Goal: Information Seeking & Learning: Learn about a topic

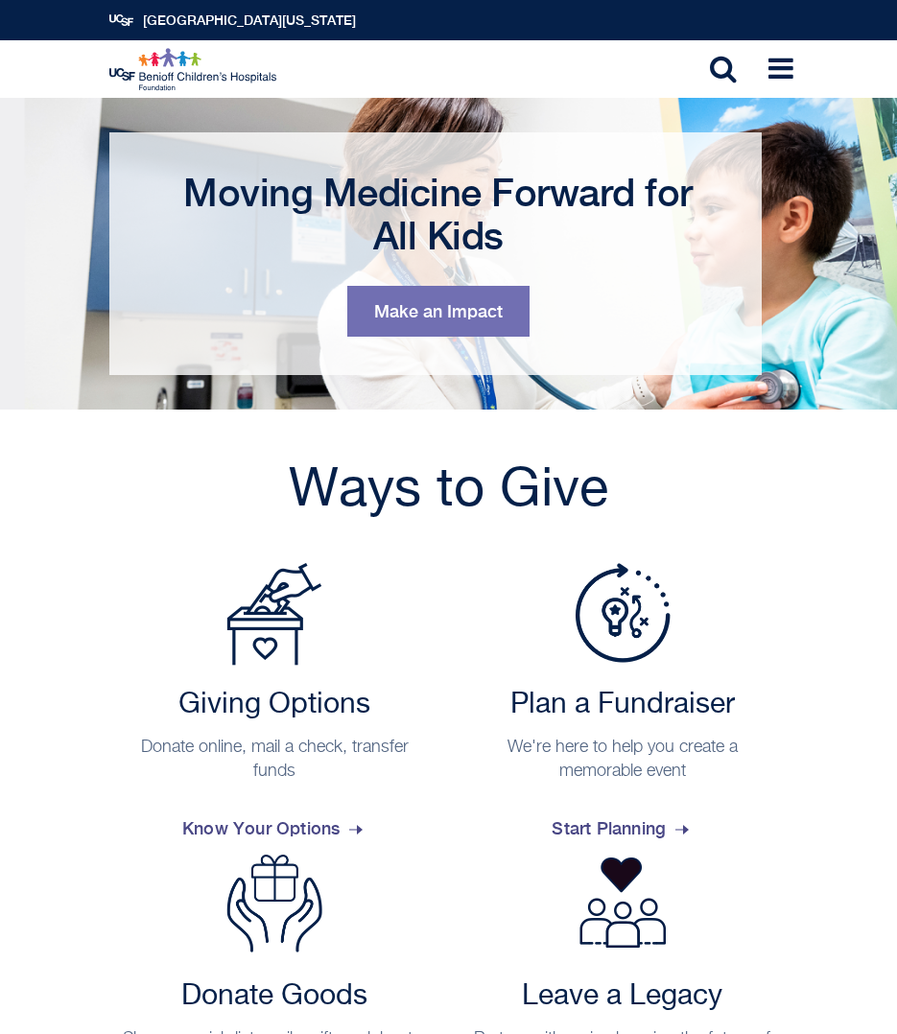
click at [155, 543] on div "Ways to Give Giving Options Donate online, mail a check, transfer funds Know Yo…" at bounding box center [448, 802] width 713 height 689
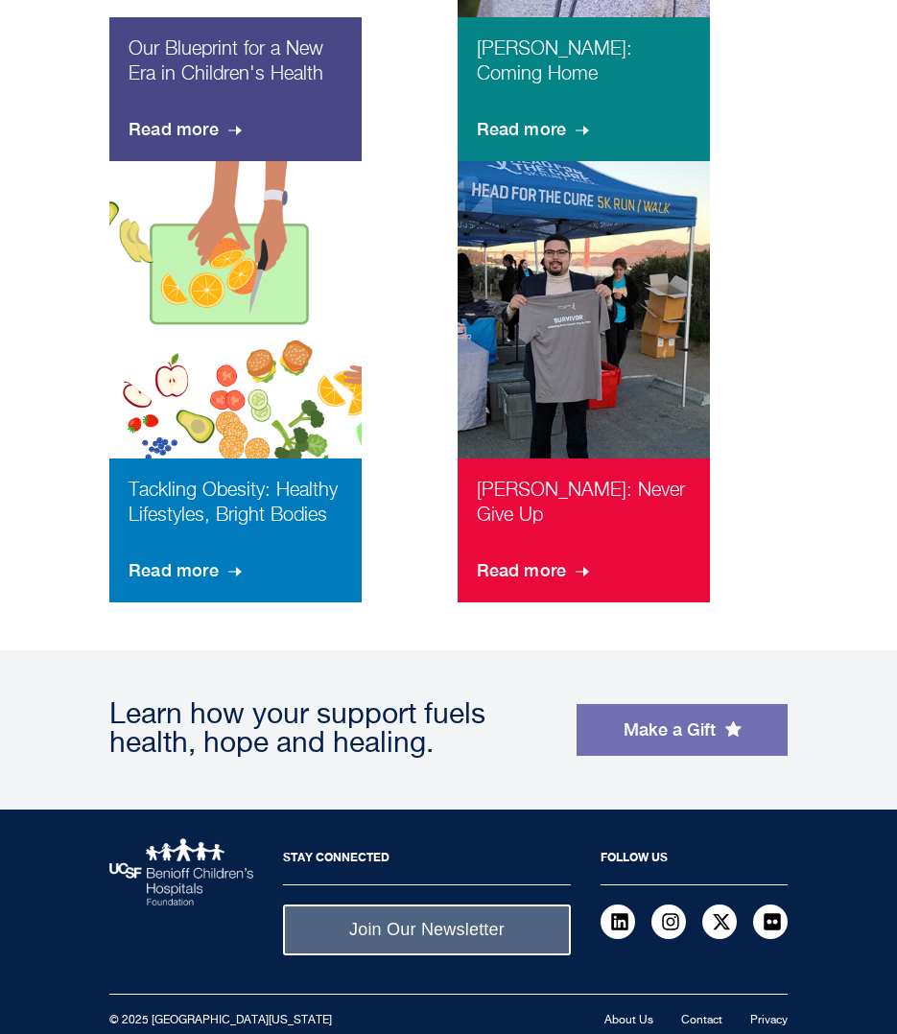
scroll to position [1688, 0]
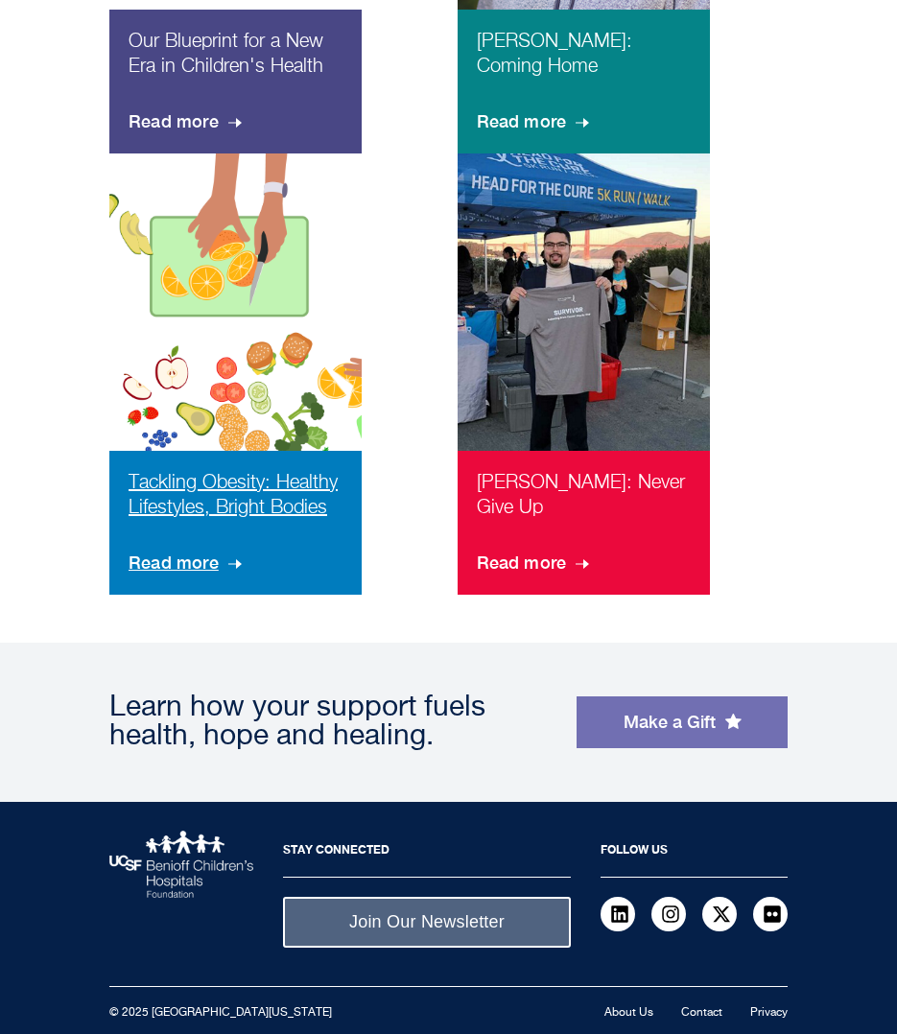
click at [223, 477] on p "Tackling Obesity: Healthy Lifestyles, Bright Bodies" at bounding box center [236, 503] width 214 height 67
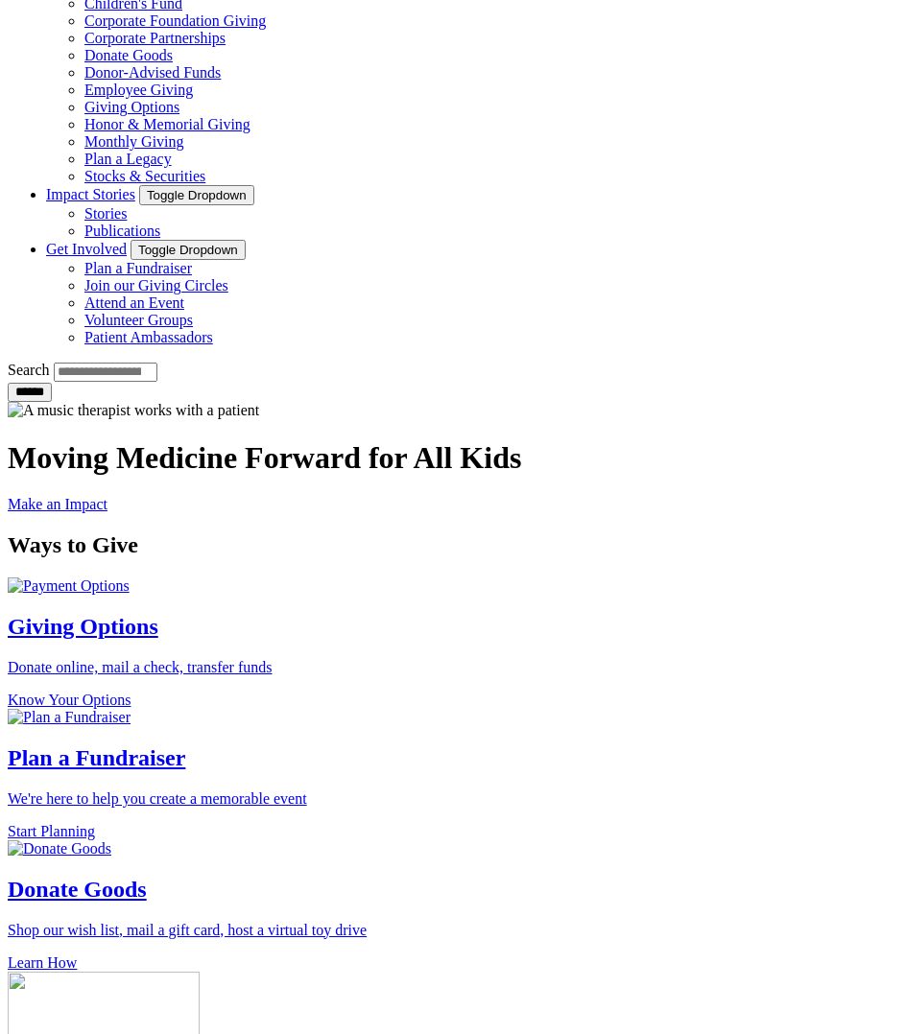
scroll to position [1221, 0]
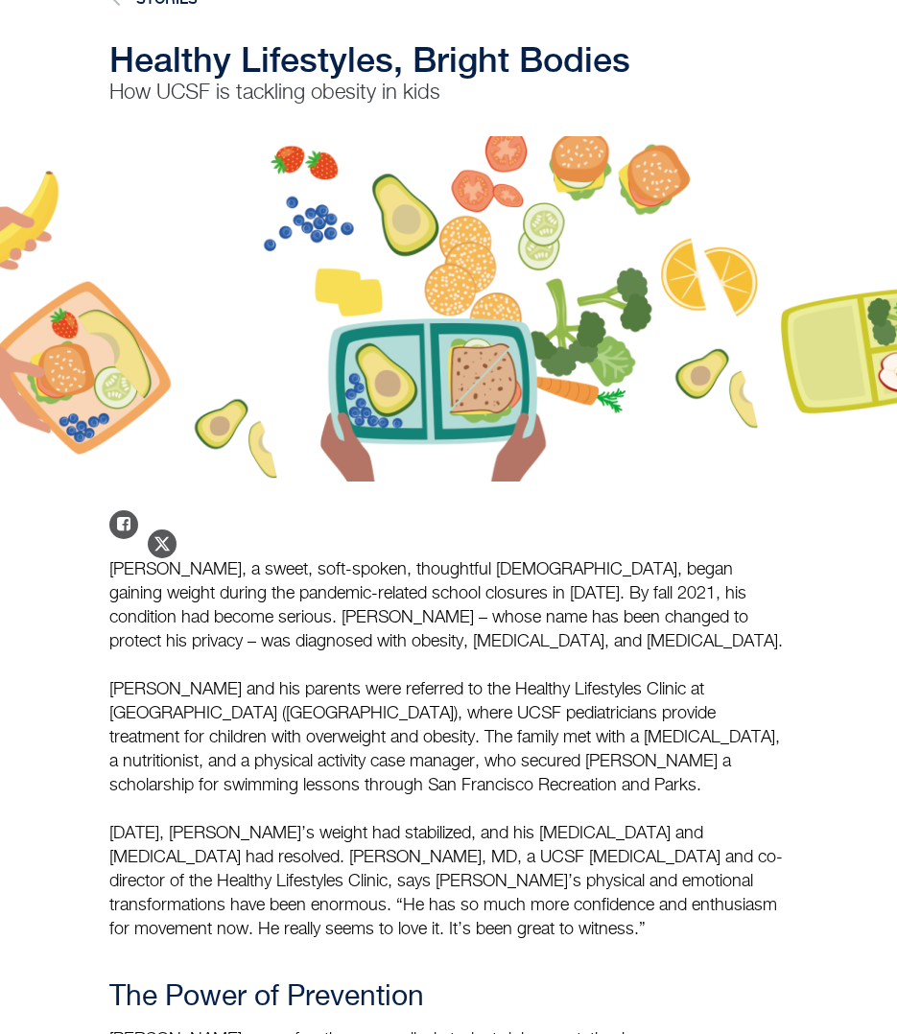
scroll to position [585, 0]
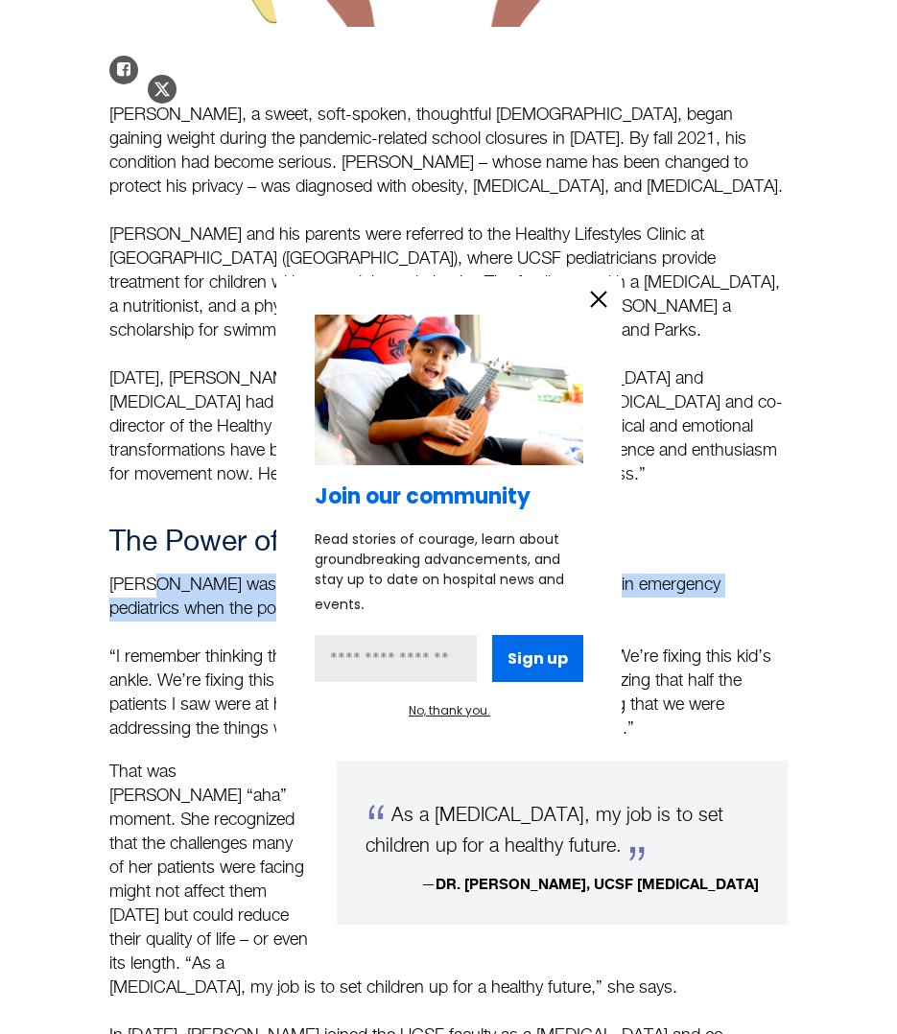
drag, startPoint x: 155, startPoint y: 586, endPoint x: 177, endPoint y: 816, distance: 230.3
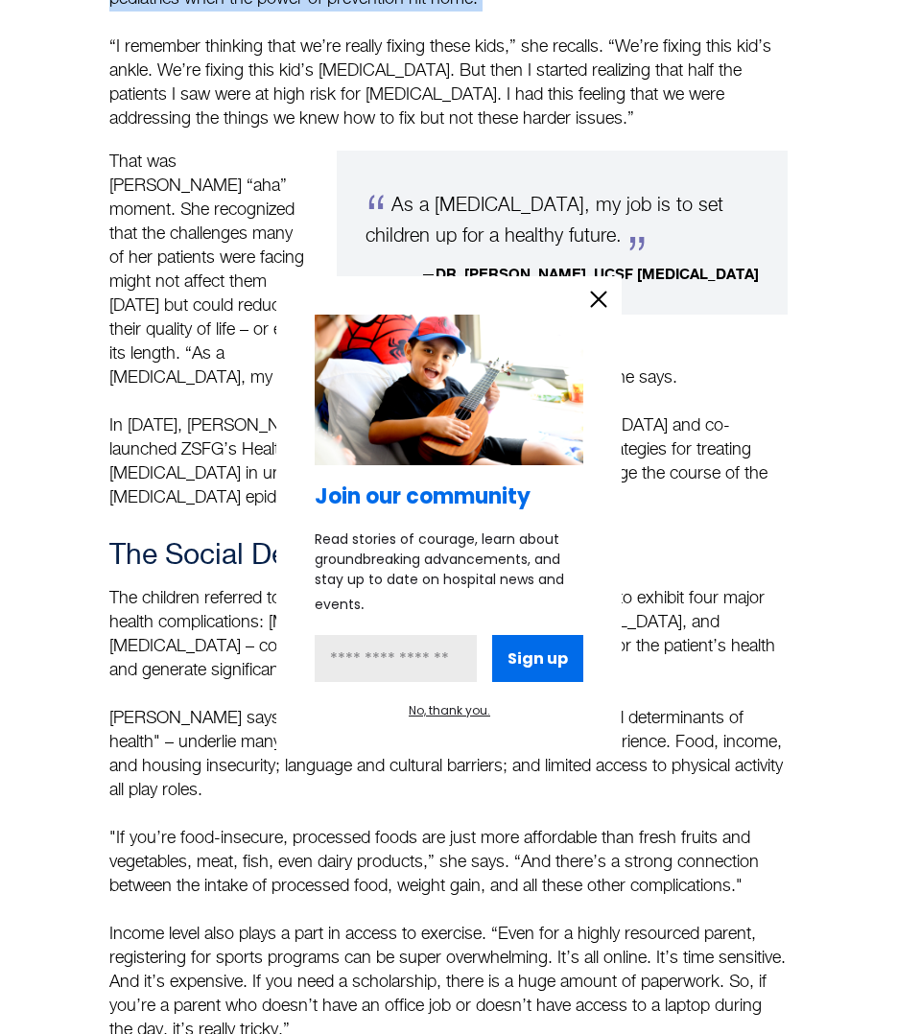
scroll to position [1266, 0]
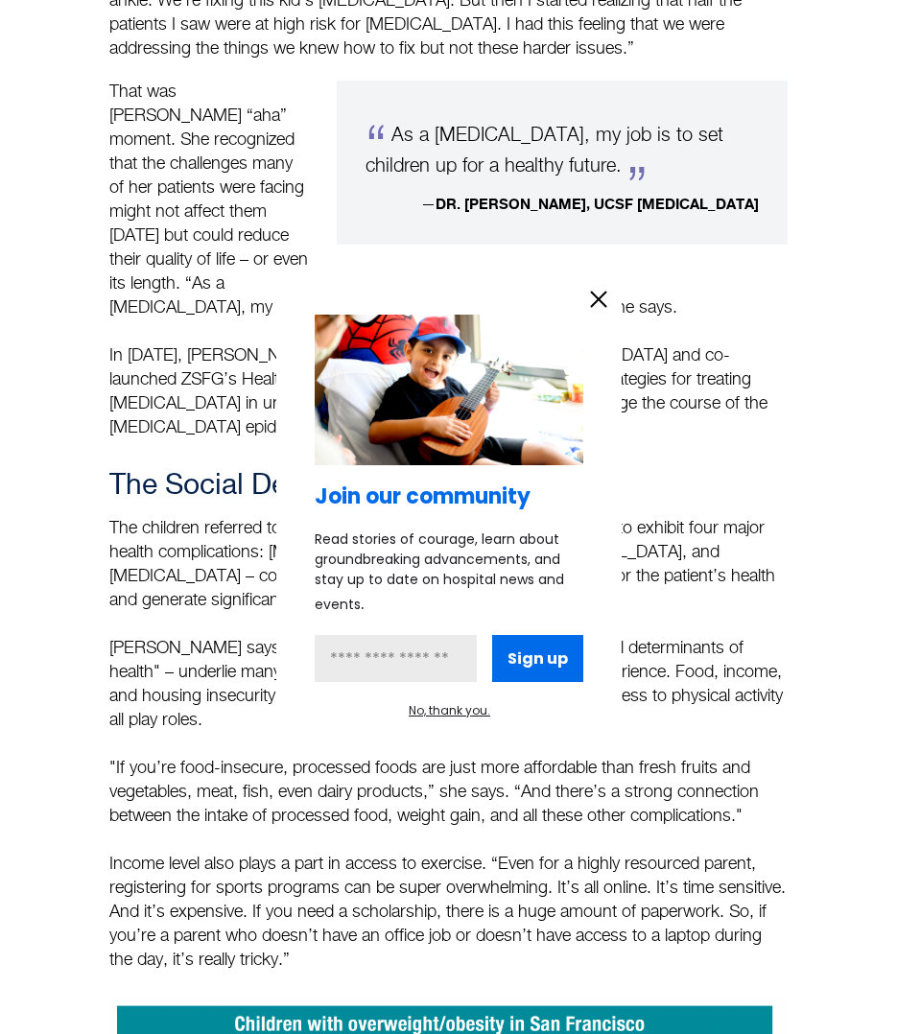
click at [177, 816] on div at bounding box center [448, 517] width 897 height 1034
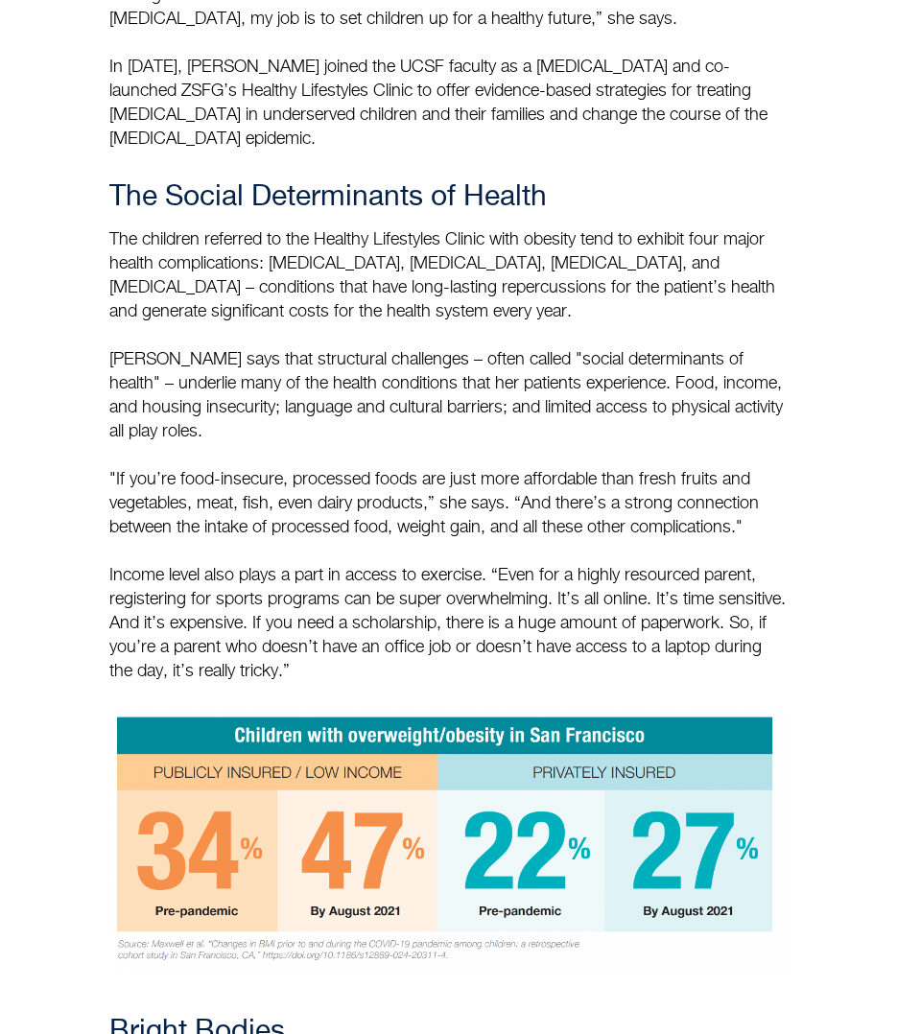
scroll to position [1556, 0]
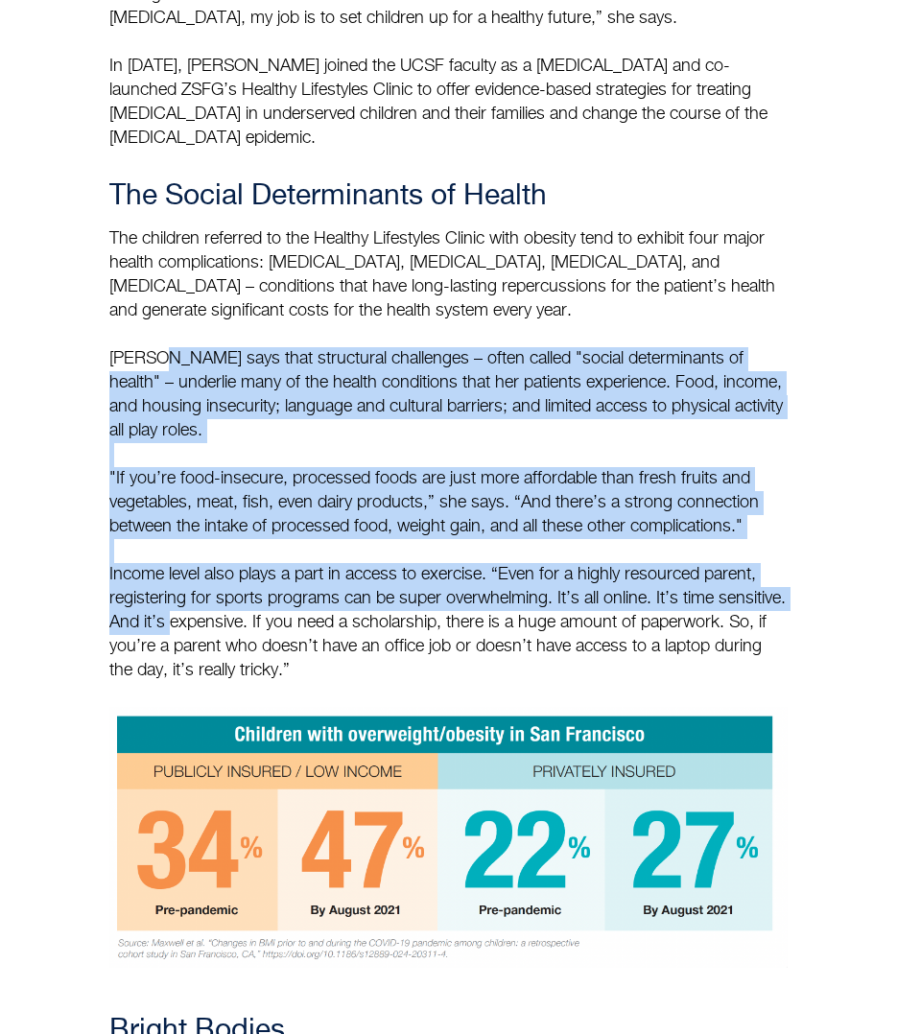
drag, startPoint x: 155, startPoint y: 333, endPoint x: 229, endPoint y: 614, distance: 290.7
click at [233, 611] on p "The children referred to the Healthy Lifestyles Clinic with obesity tend to exh…" at bounding box center [448, 455] width 678 height 456
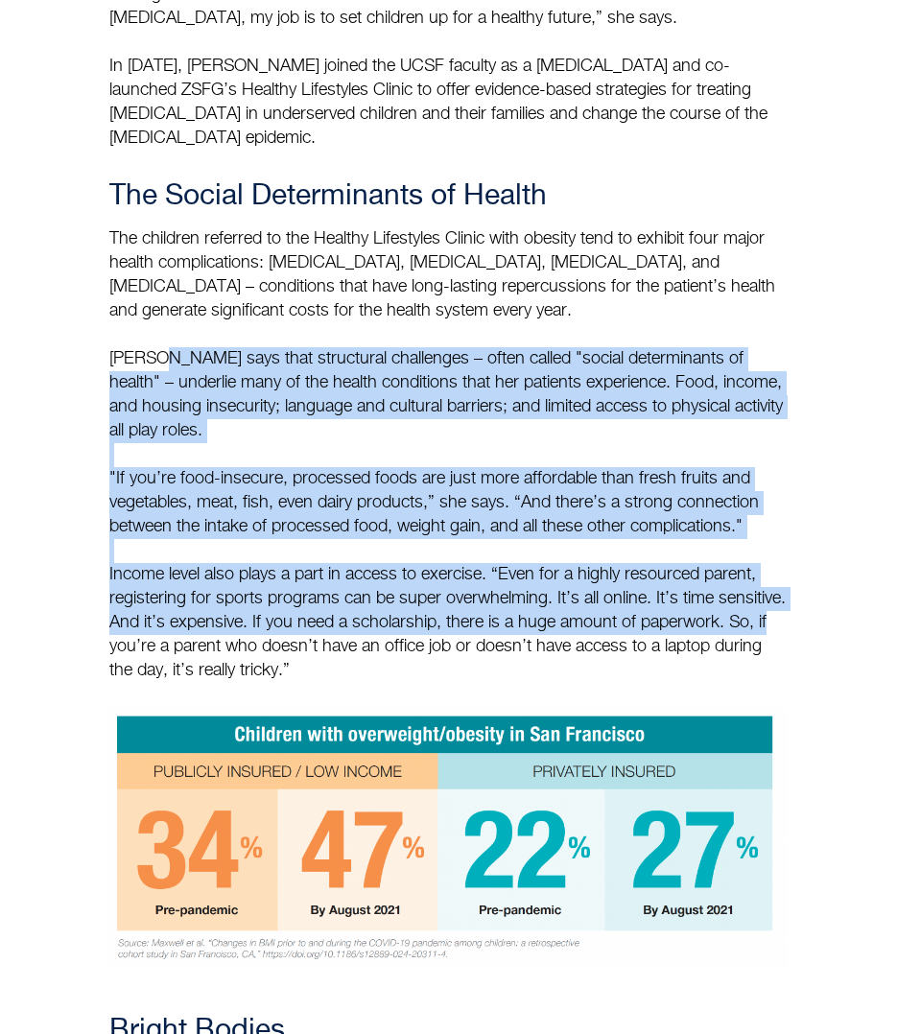
click at [218, 596] on p "The children referred to the Healthy Lifestyles Clinic with obesity tend to exh…" at bounding box center [448, 455] width 678 height 456
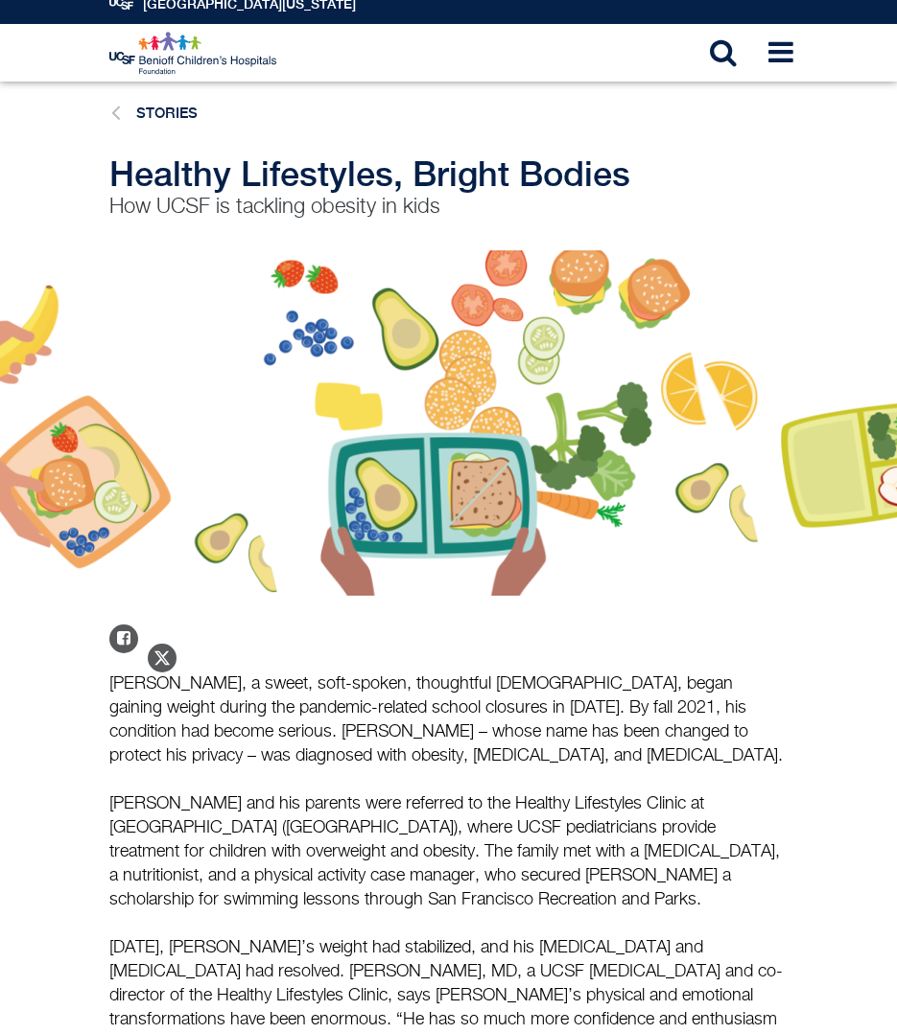
scroll to position [0, 0]
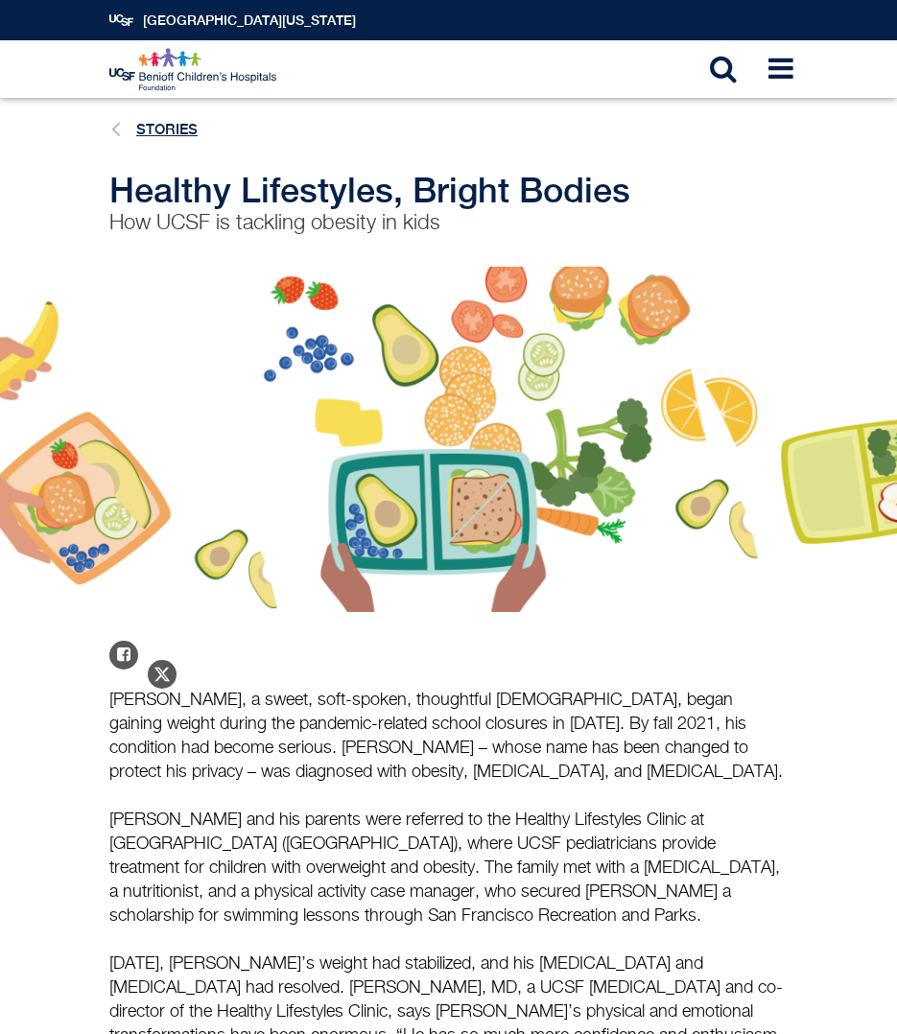
click at [160, 131] on link "Stories" at bounding box center [166, 129] width 61 height 16
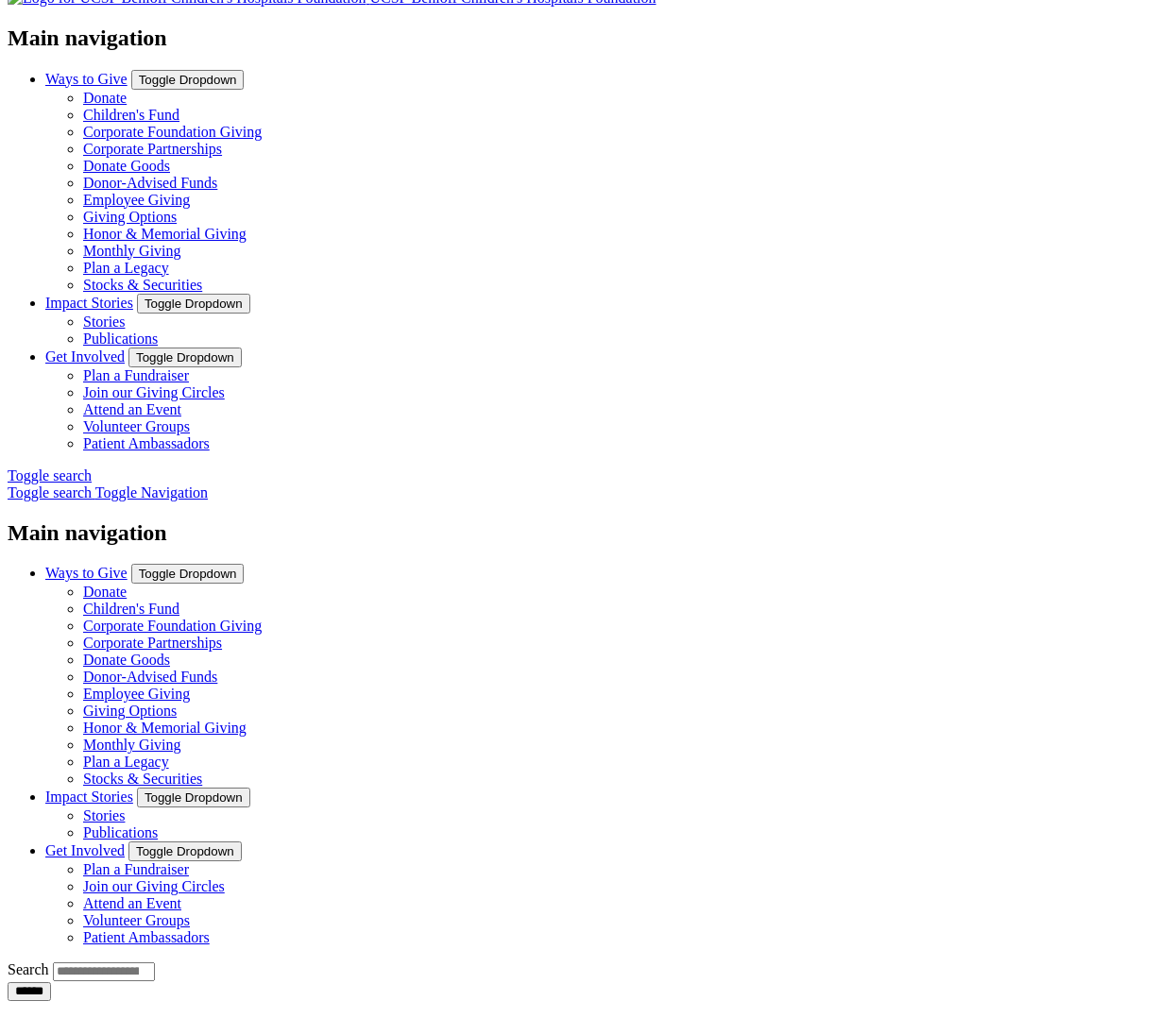
scroll to position [180, 0]
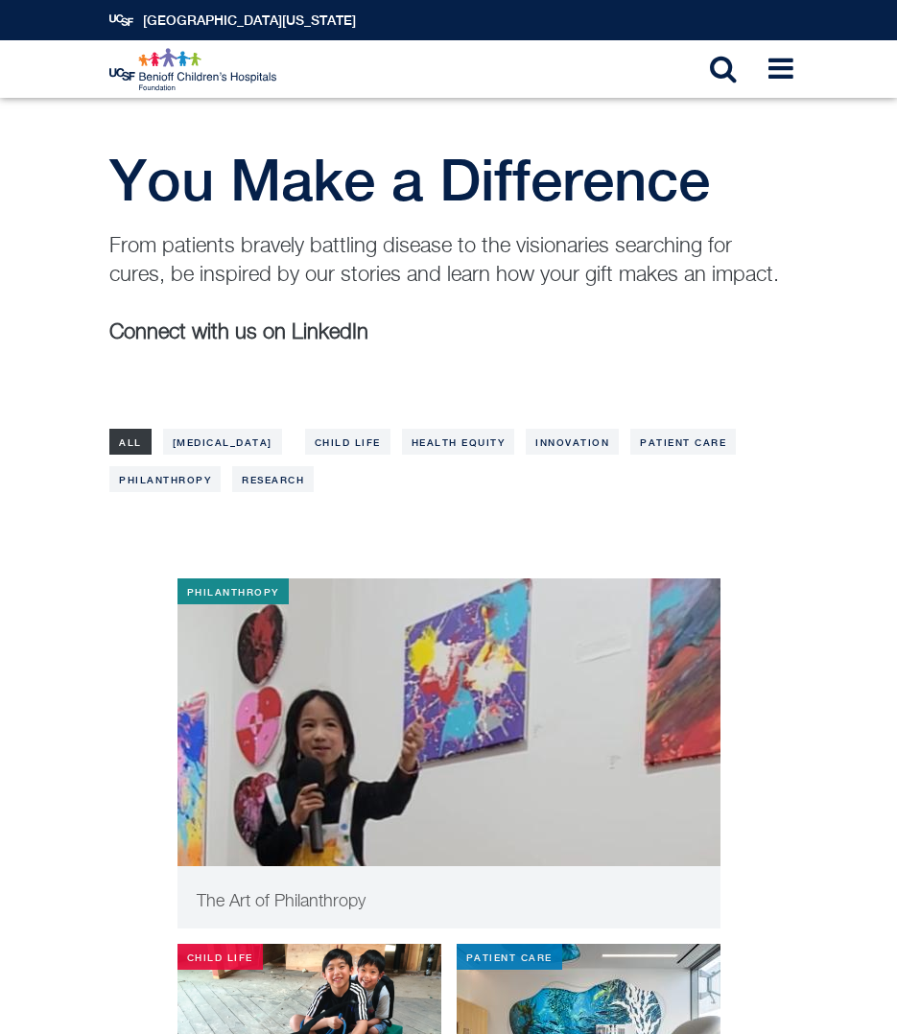
click at [730, 366] on div "From patients bravely battling disease to the visionaries searching for cures, …" at bounding box center [448, 310] width 678 height 156
click at [535, 442] on link "Innovation" at bounding box center [572, 442] width 93 height 26
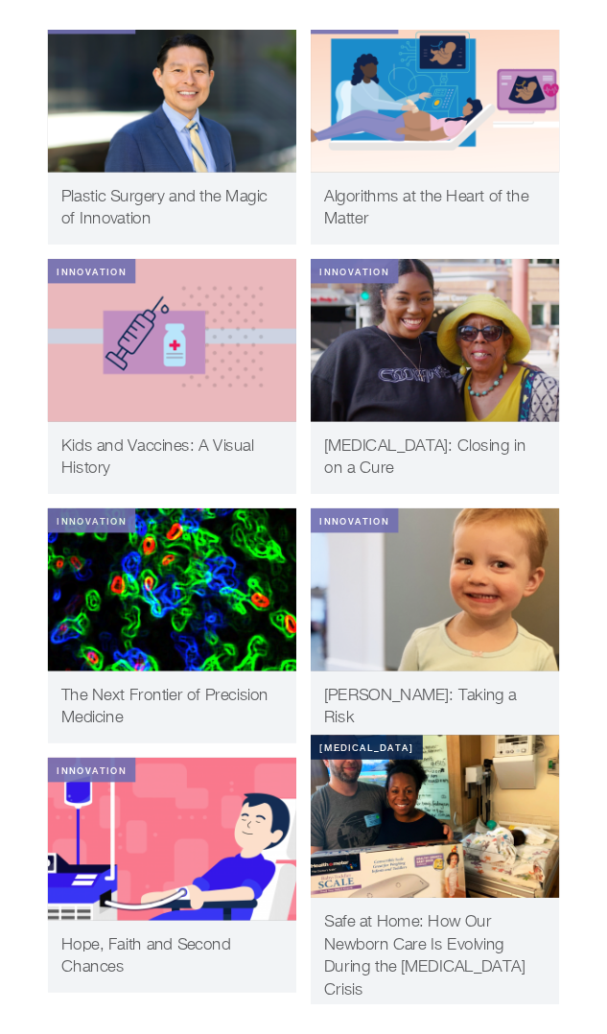
scroll to position [1510, 0]
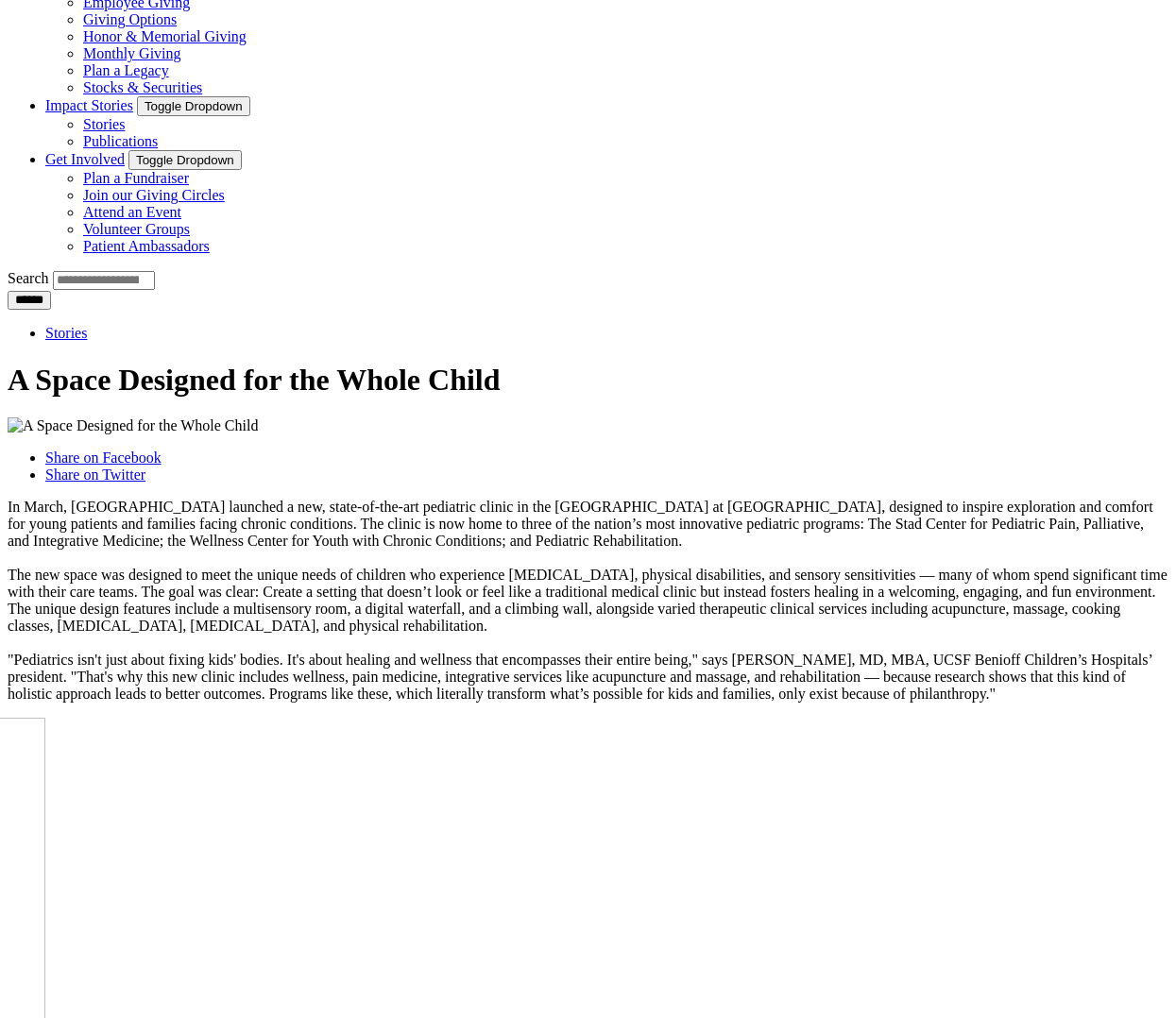
scroll to position [882, 0]
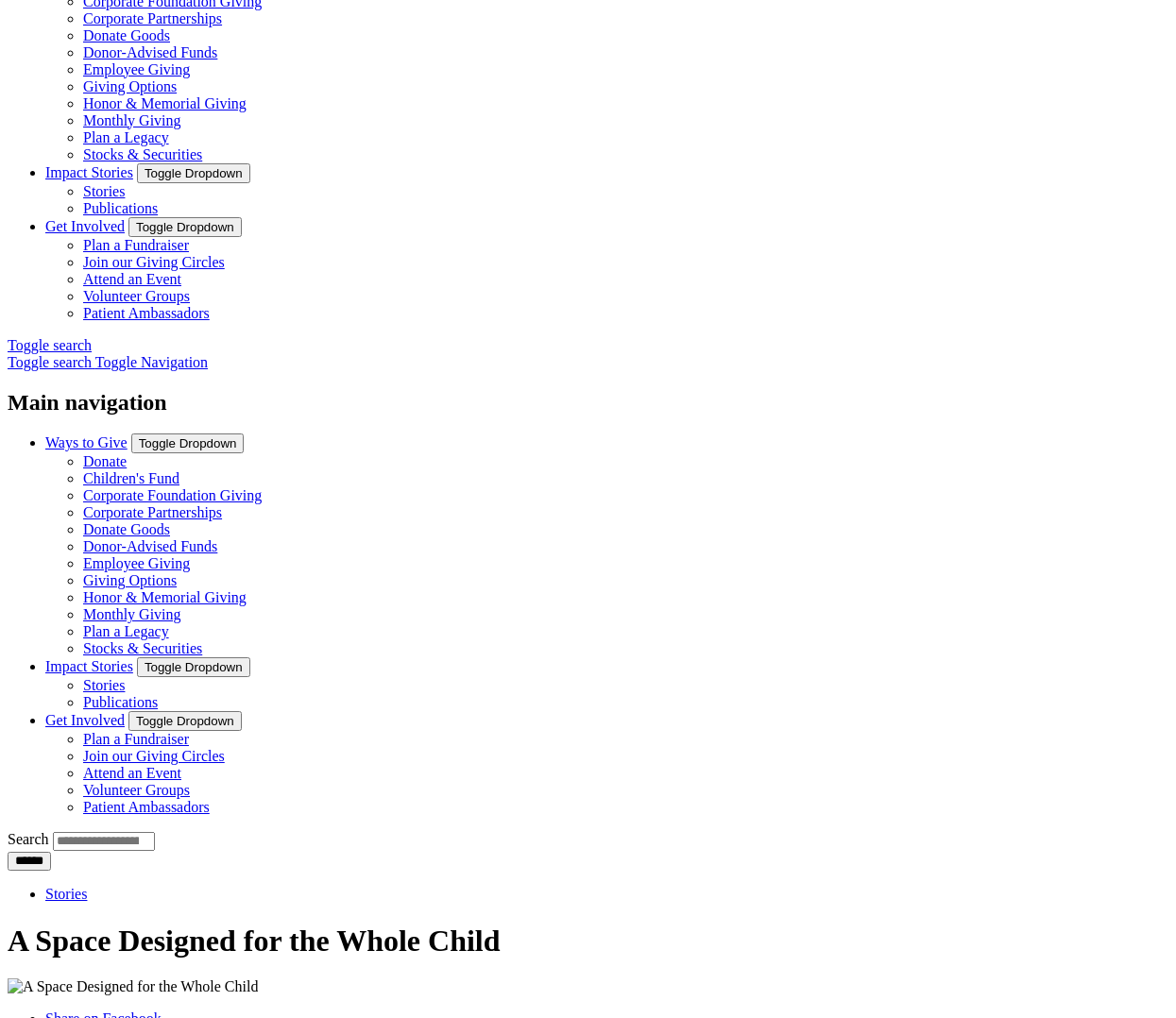
scroll to position [321, 0]
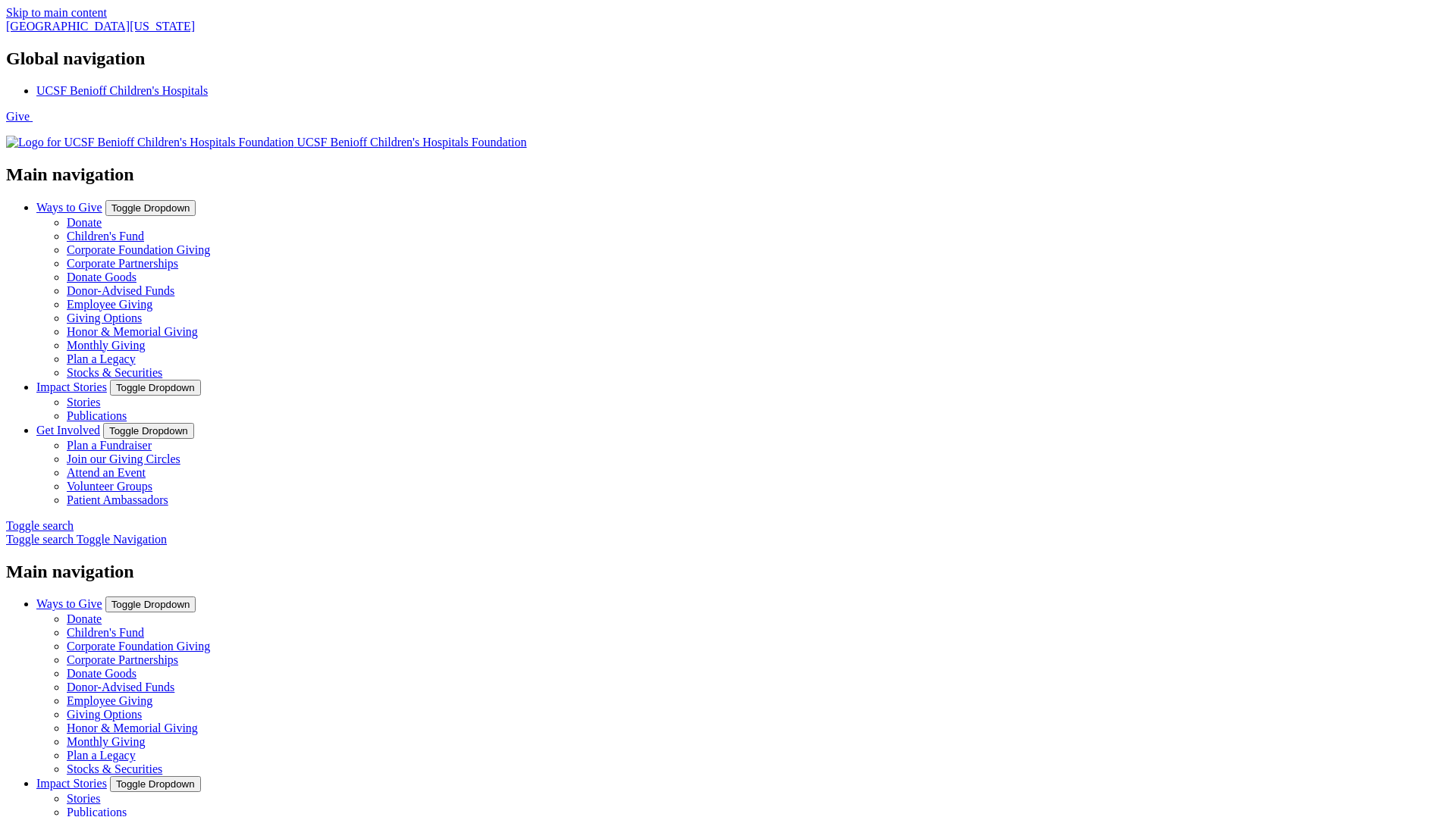
type input "**********"
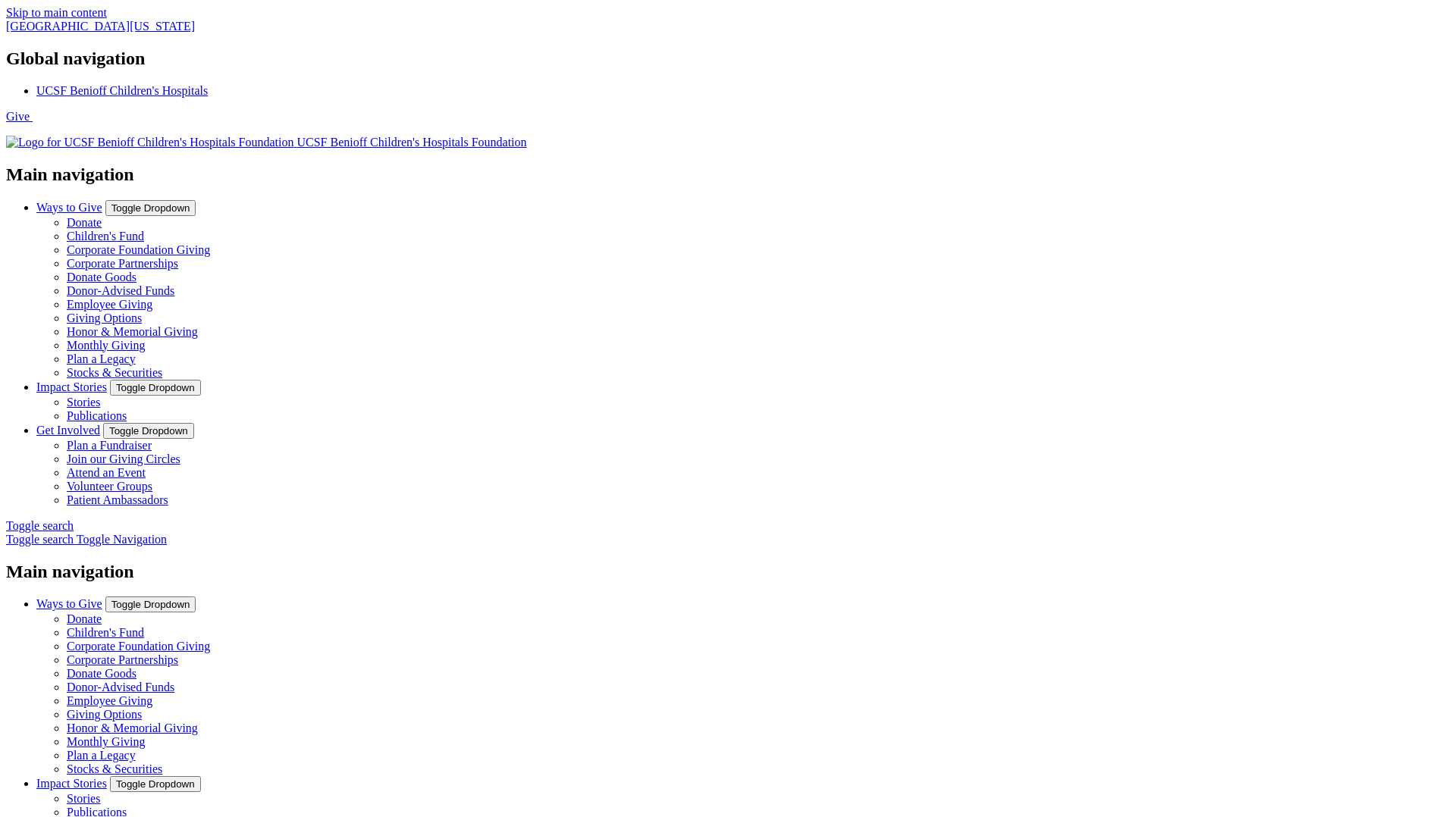
type input "**********"
drag, startPoint x: 333, startPoint y: 321, endPoint x: 318, endPoint y: 330, distance: 17.5
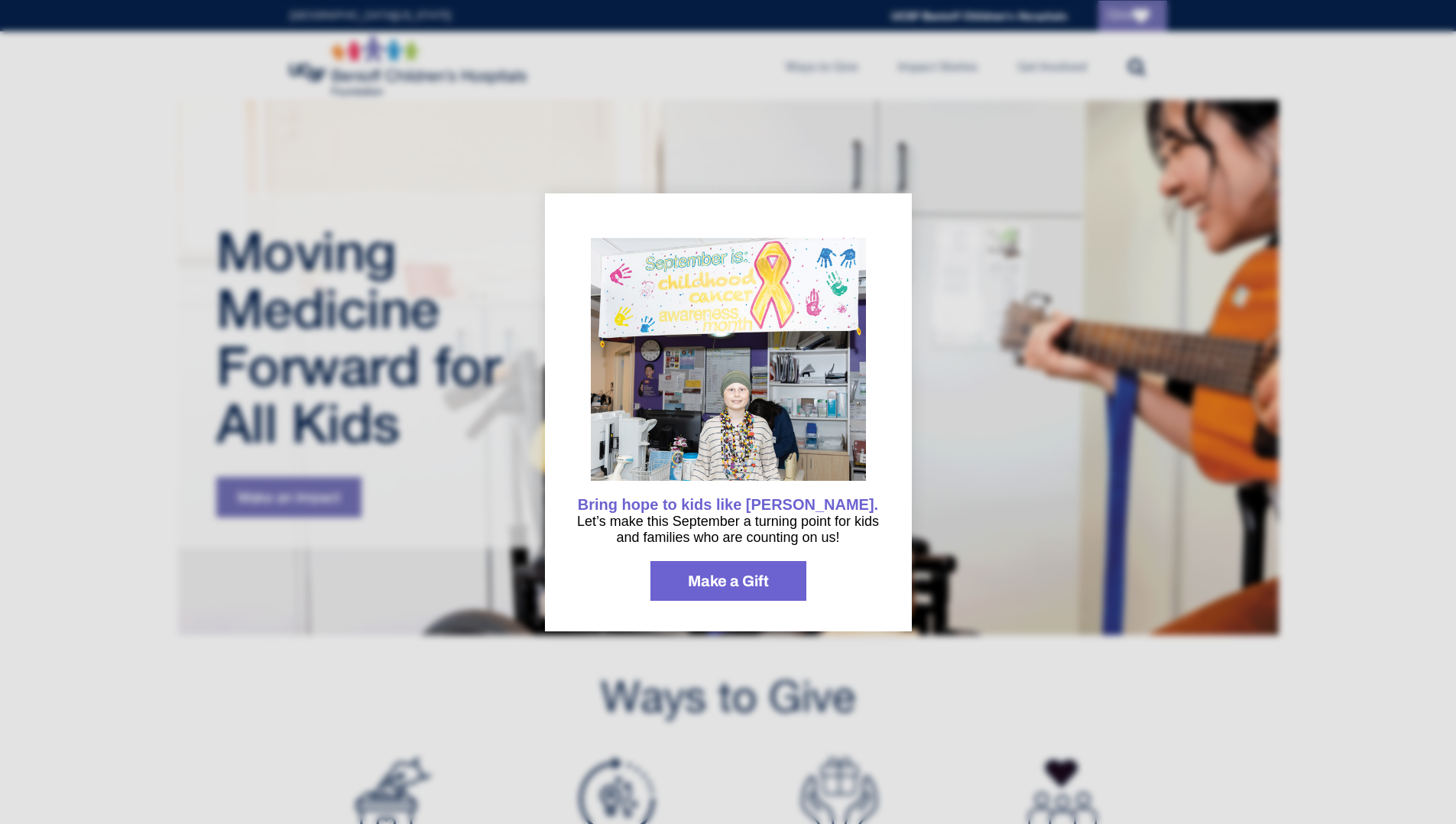
click at [865, 112] on div at bounding box center [728, 412] width 1456 height 824
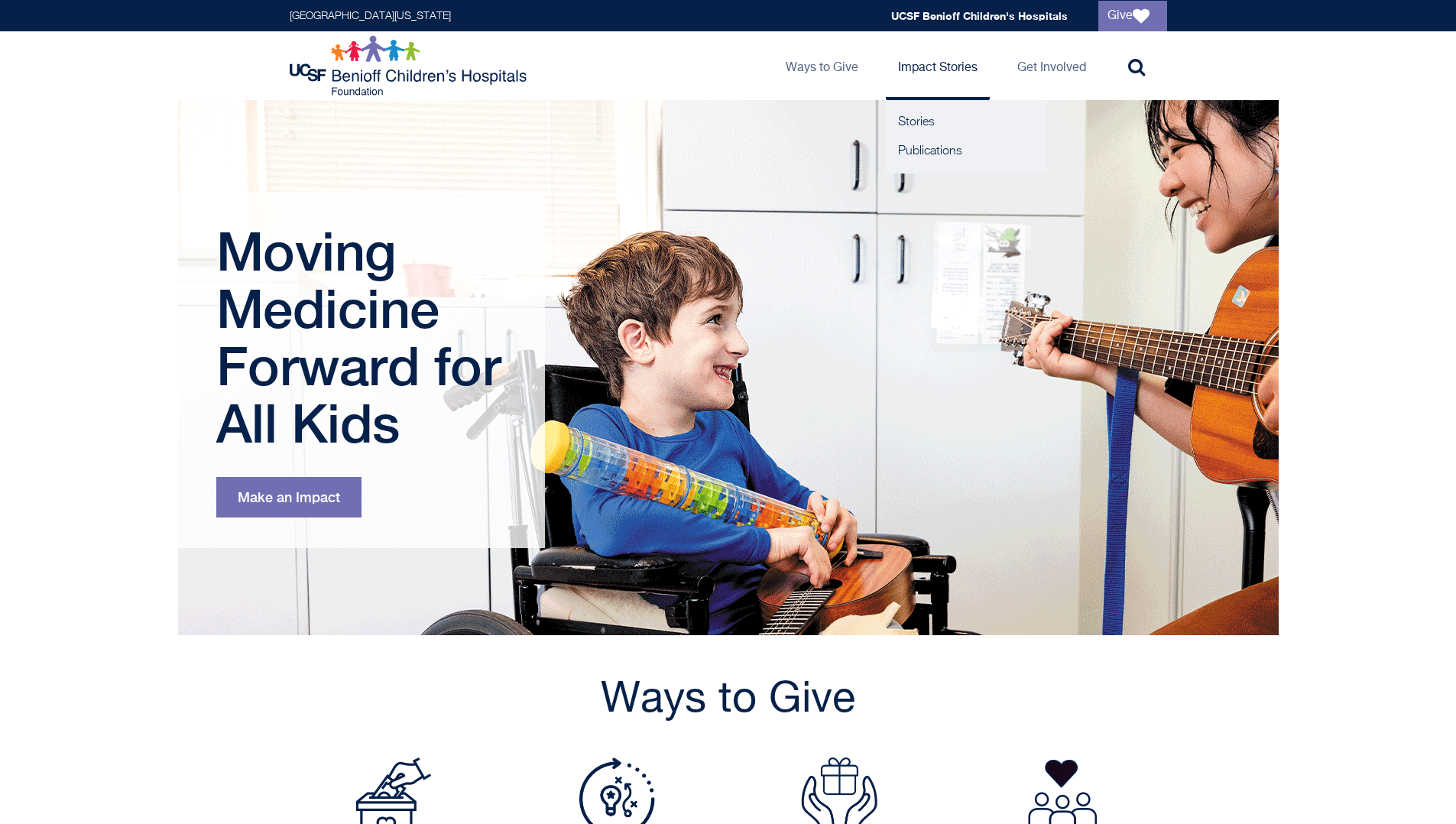
click at [919, 69] on link "Impact Stories" at bounding box center [937, 65] width 104 height 69
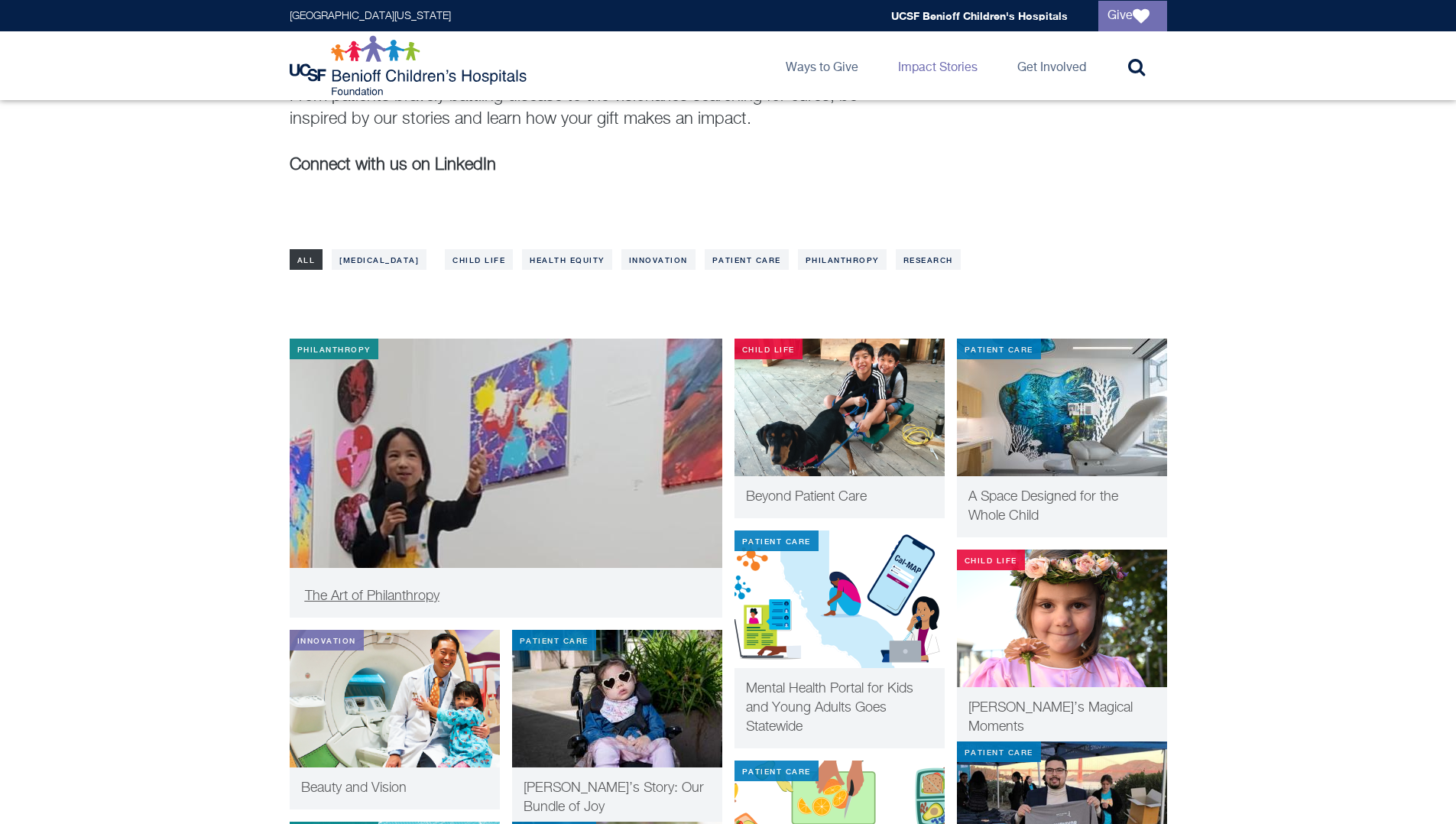
scroll to position [176, 0]
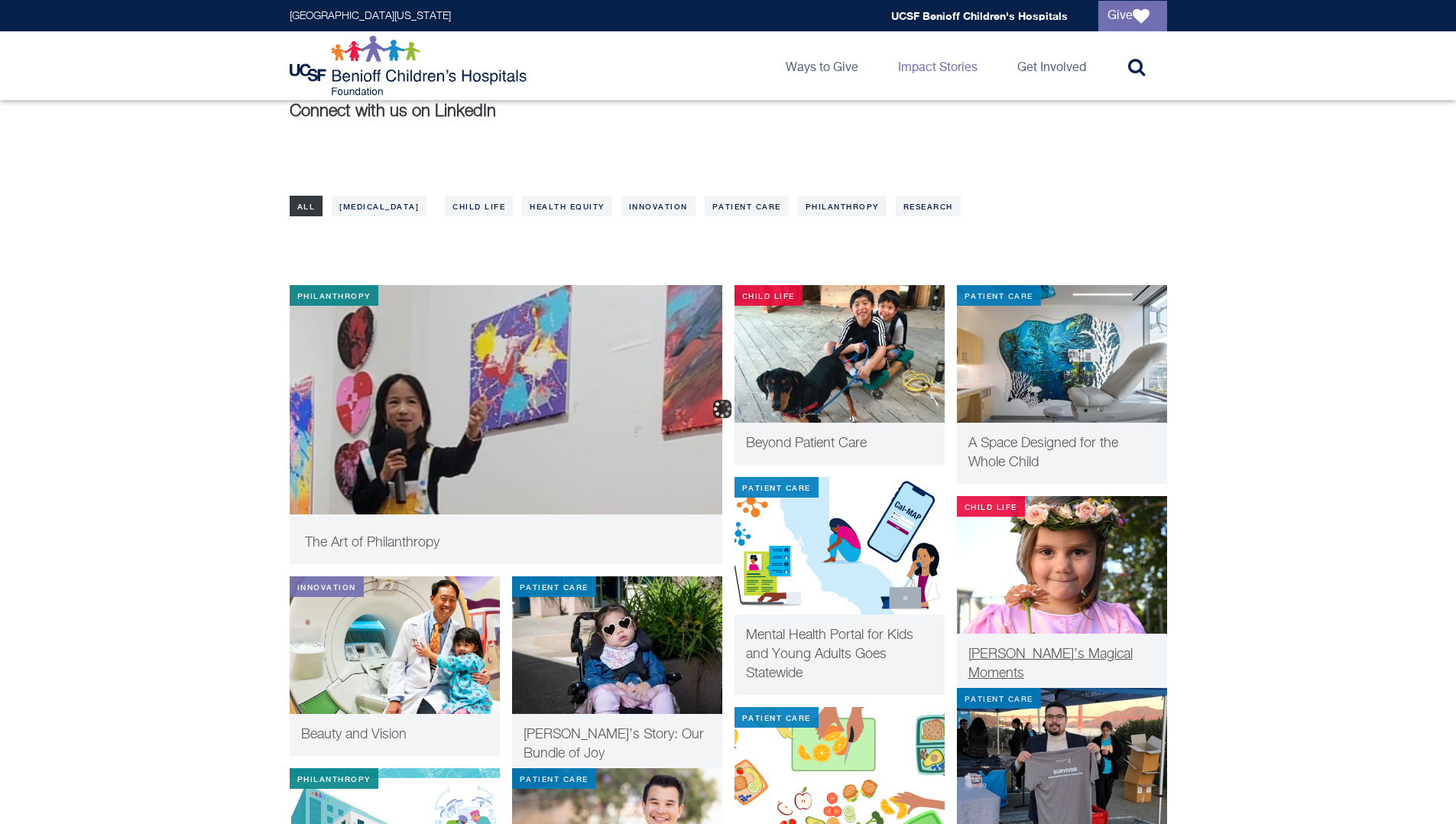
click at [1126, 613] on img at bounding box center [1062, 565] width 210 height 138
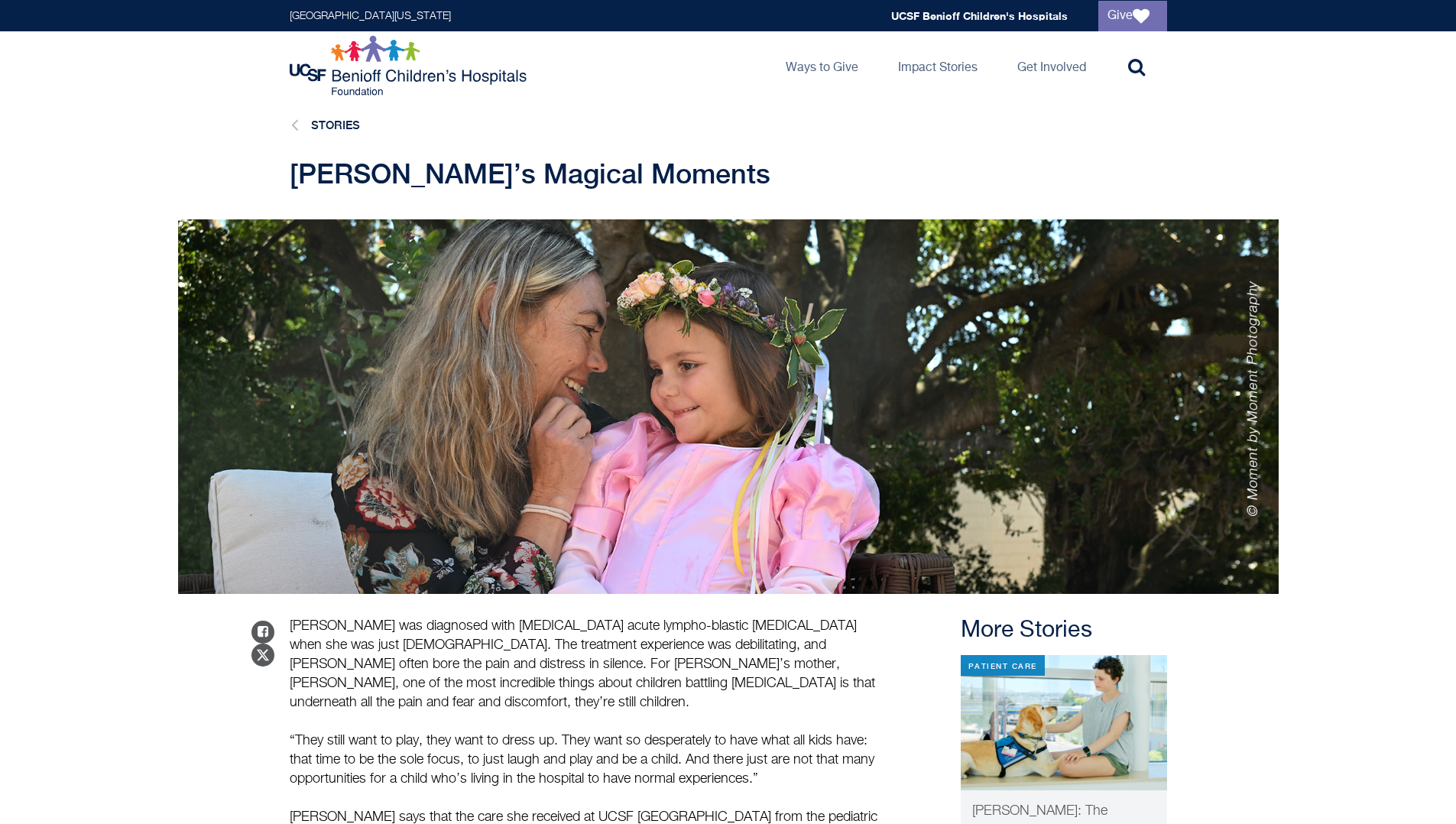
click at [488, 182] on span "Scarlett’s Magical Moments" at bounding box center [530, 174] width 481 height 32
click at [488, 182] on span "[PERSON_NAME]’s Magical Moments" at bounding box center [530, 174] width 481 height 32
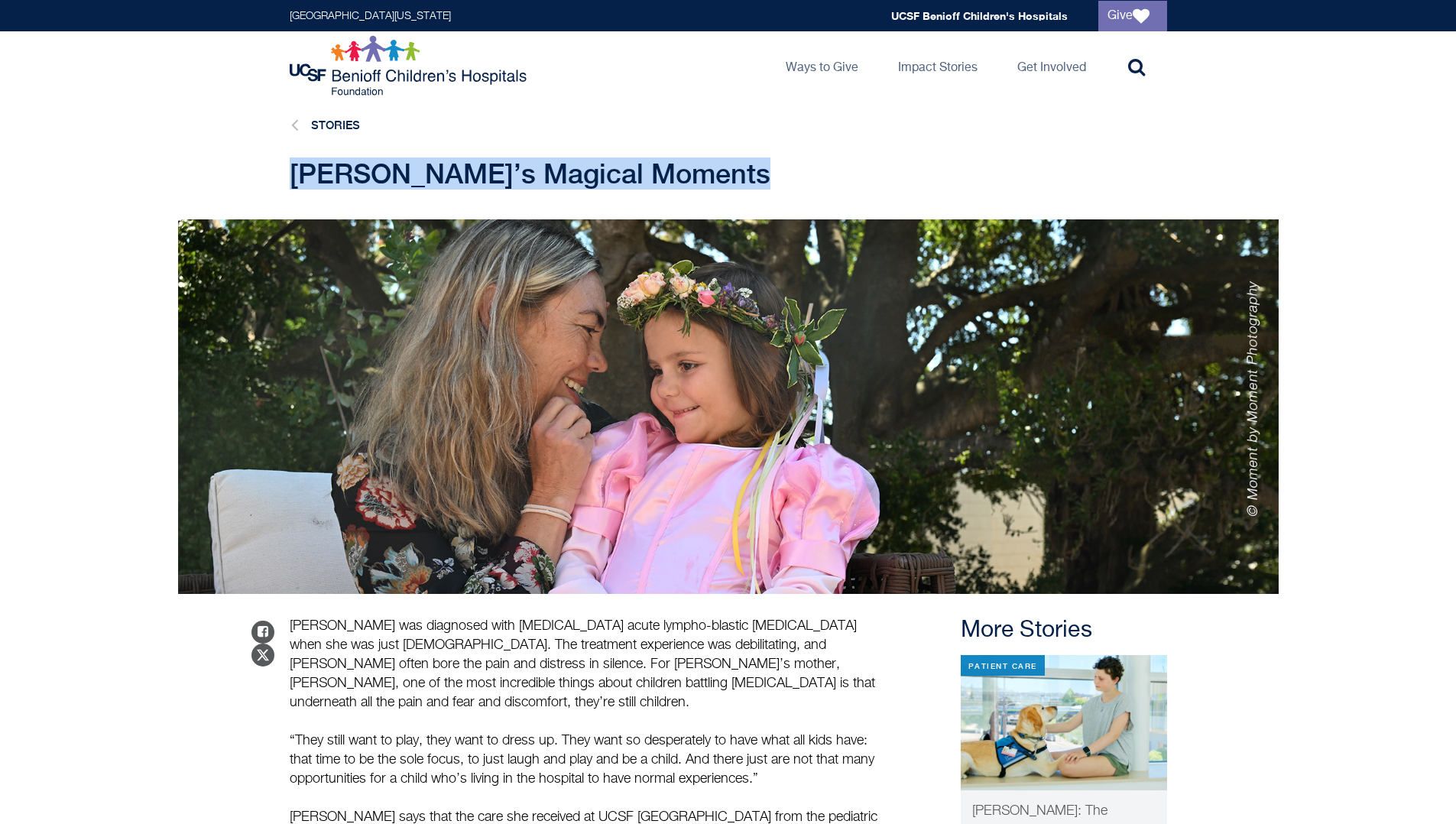
click at [488, 182] on span "[PERSON_NAME]’s Magical Moments" at bounding box center [530, 174] width 481 height 32
copy main "[PERSON_NAME]’s Magical Moments"
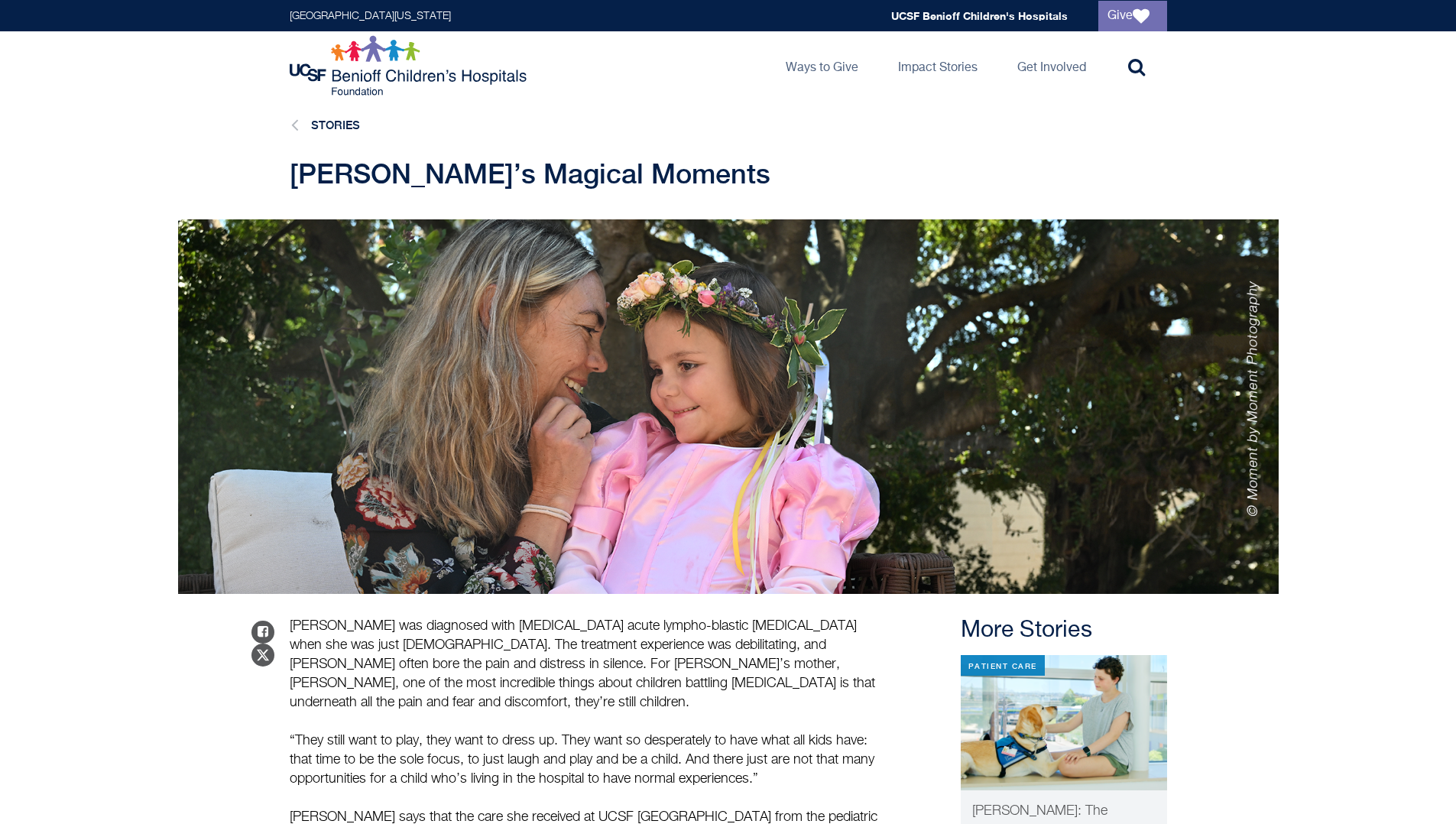
click at [293, 126] on icon at bounding box center [295, 124] width 7 height 20
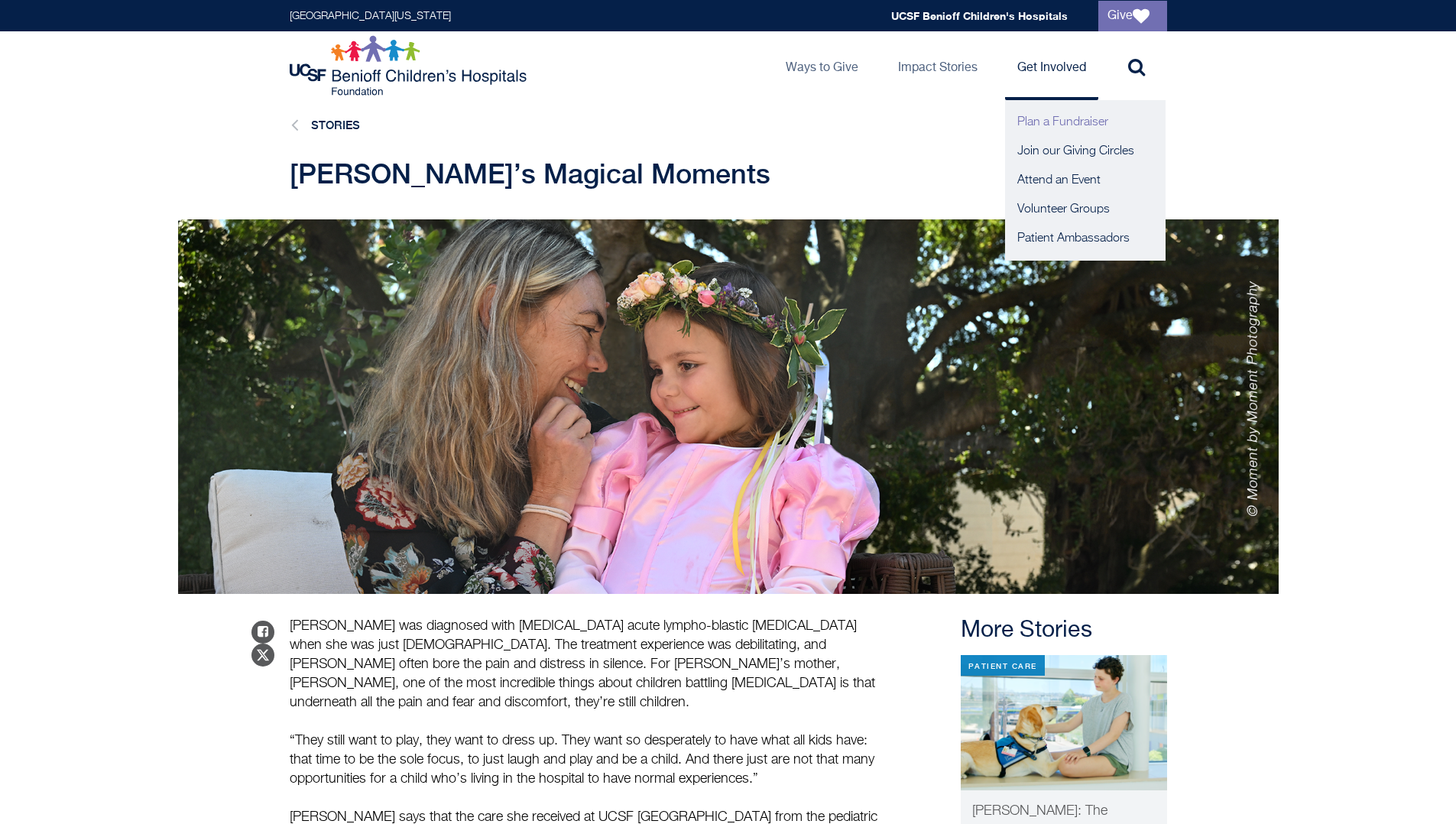
click at [1031, 124] on link "Plan a Fundraiser" at bounding box center [1086, 122] width 161 height 29
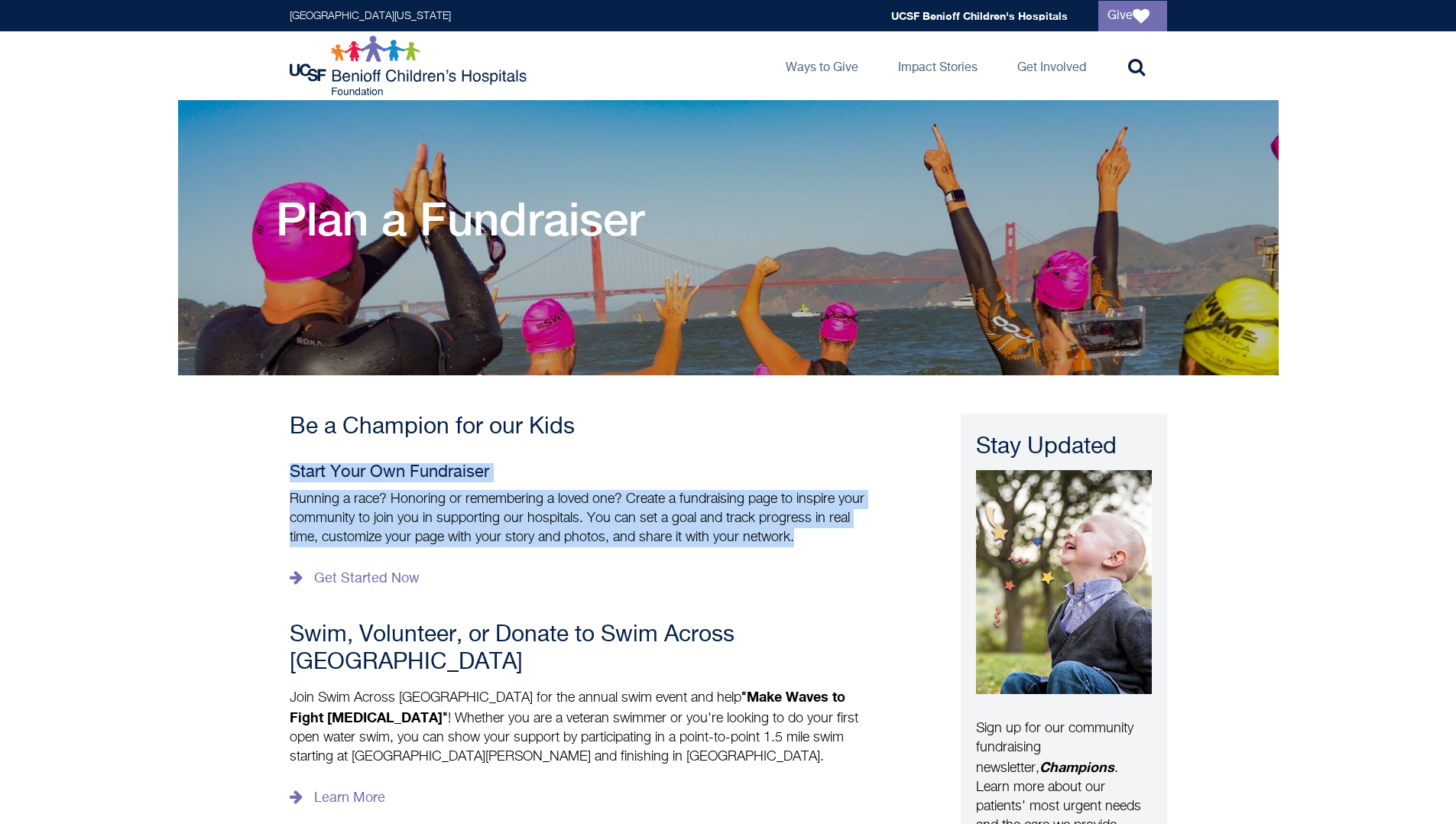
drag, startPoint x: 291, startPoint y: 469, endPoint x: 826, endPoint y: 529, distance: 538.4
click at [826, 529] on div "Be a Champion for our Kids Start Your Own Fundraiser Running a race? Honoring o…" at bounding box center [584, 826] width 589 height 824
copy div "Start Your Own Fundraiser Running a race? Honoring or remembering a loved one? …"
click at [135, 495] on main "Plan a Fundraiser Be a Champion for our Kids Start Your Own Fundraiser Running …" at bounding box center [728, 688] width 1456 height 1175
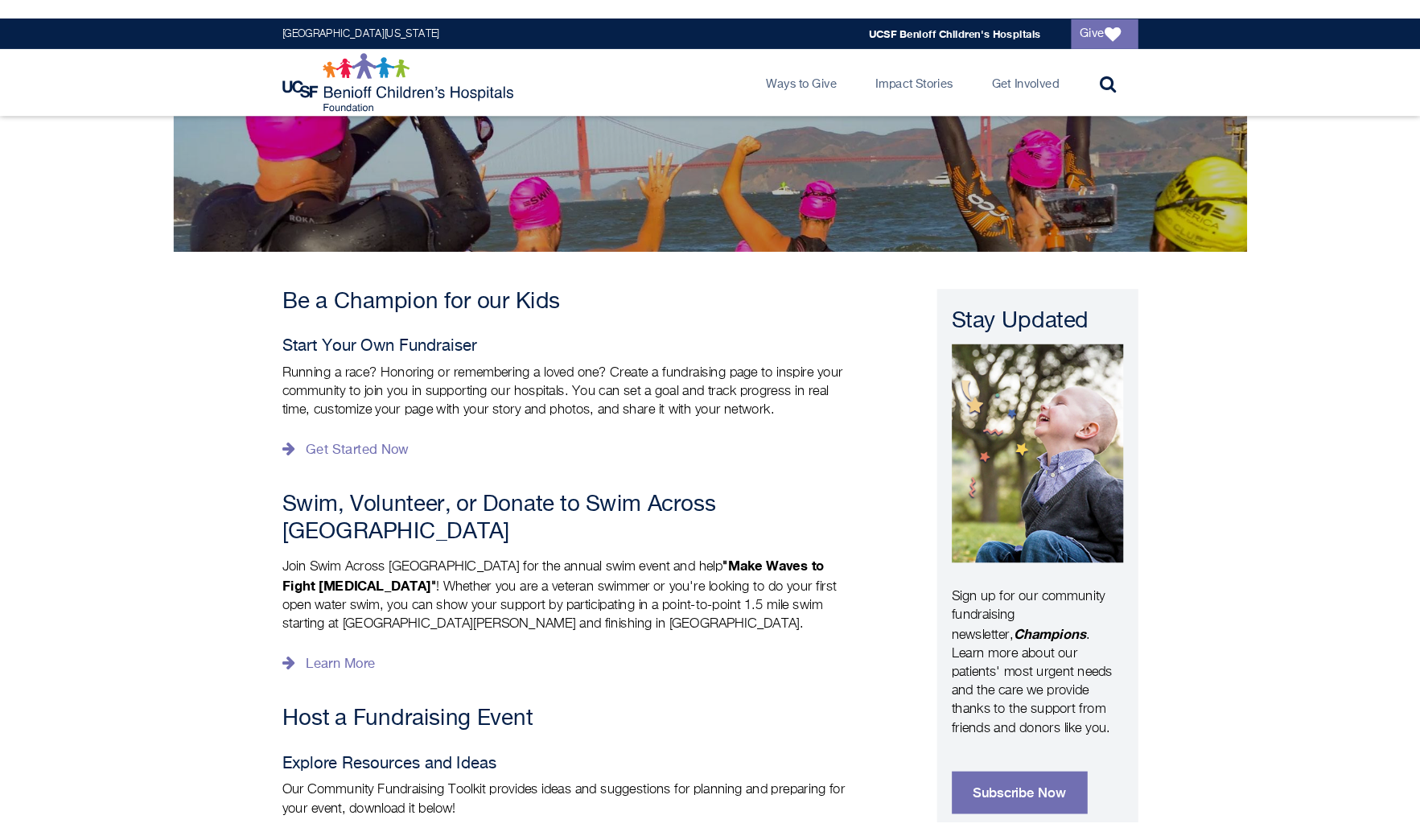
scroll to position [156, 0]
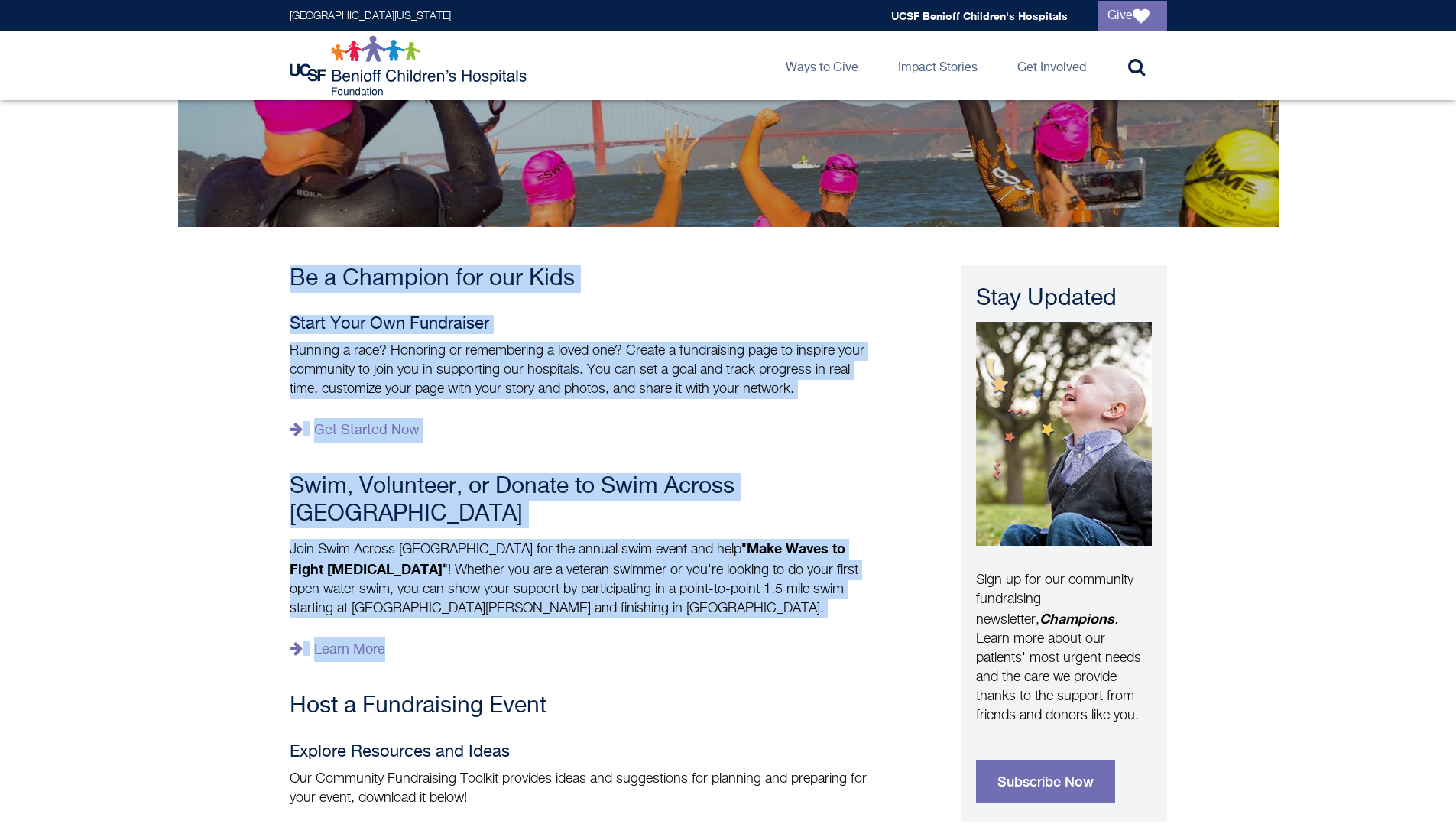
drag, startPoint x: 294, startPoint y: 272, endPoint x: 494, endPoint y: 629, distance: 409.2
click at [494, 629] on div "Be a Champion for our Kids Start Your Own Fundraiser Running a race? Honoring o…" at bounding box center [584, 677] width 589 height 824
copy div "Be a Champion for our Kids Start Your Own Fundraiser Running a race? Honoring o…"
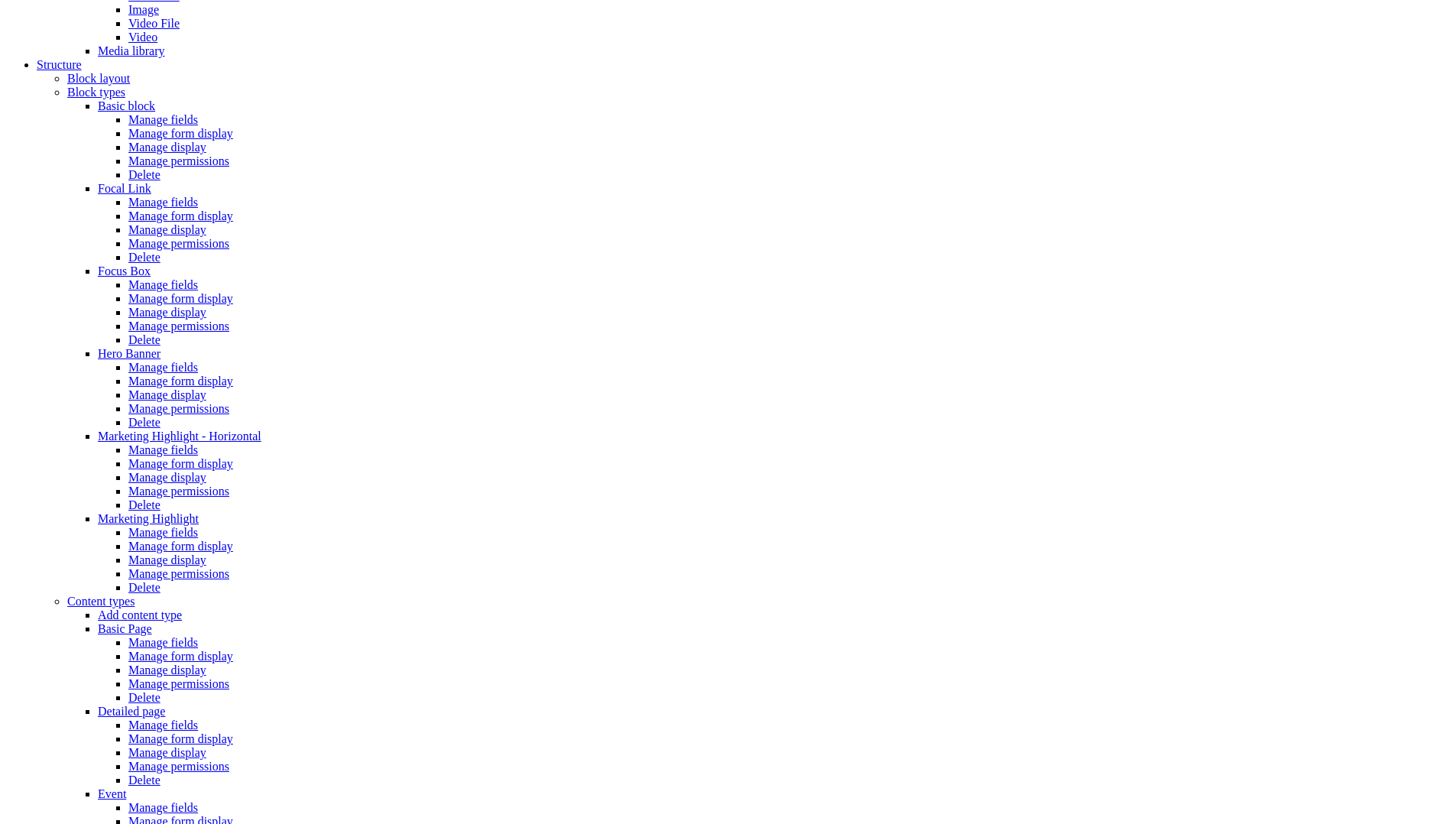
scroll to position [744, 0]
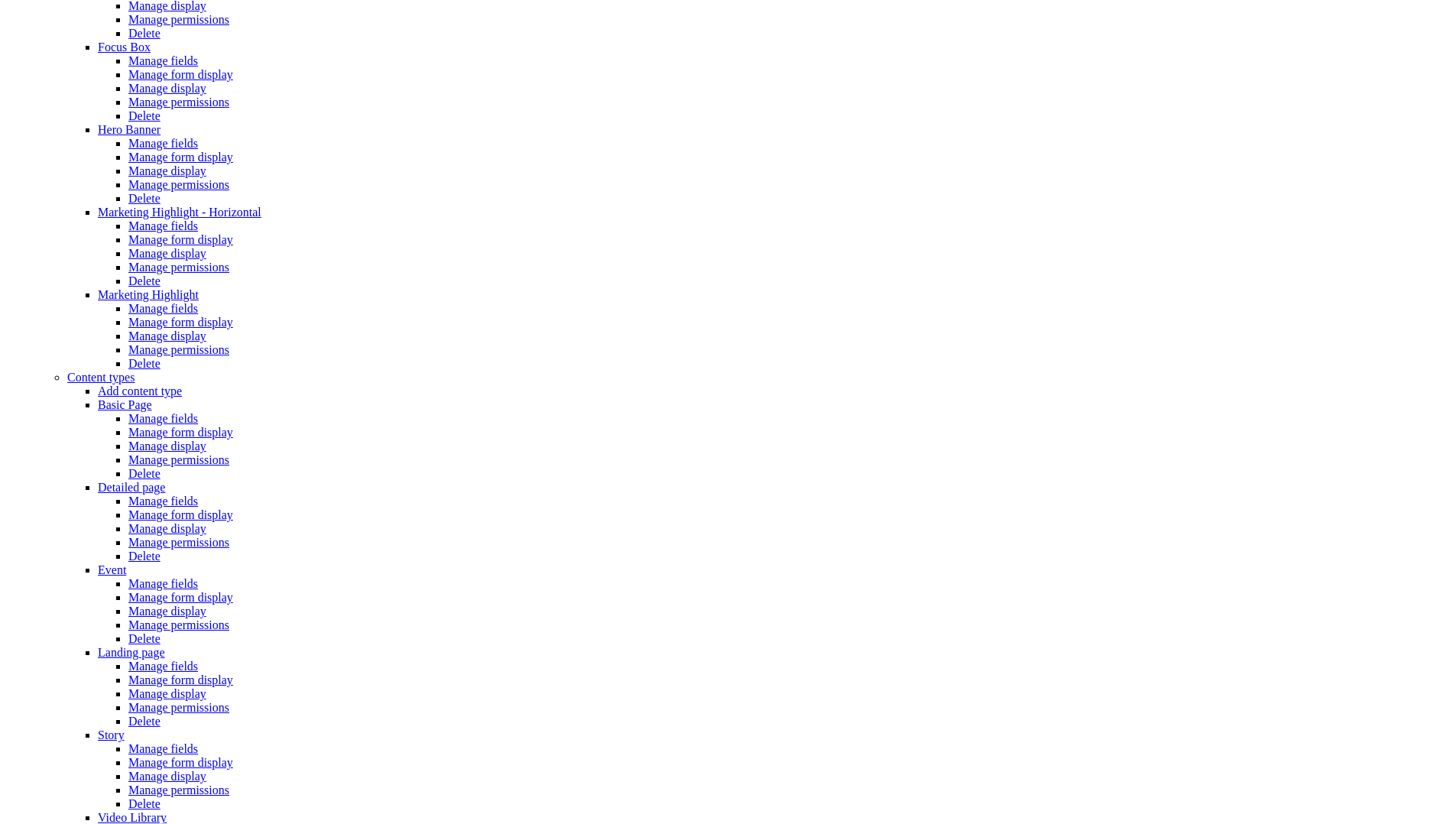
scroll to position [929, 0]
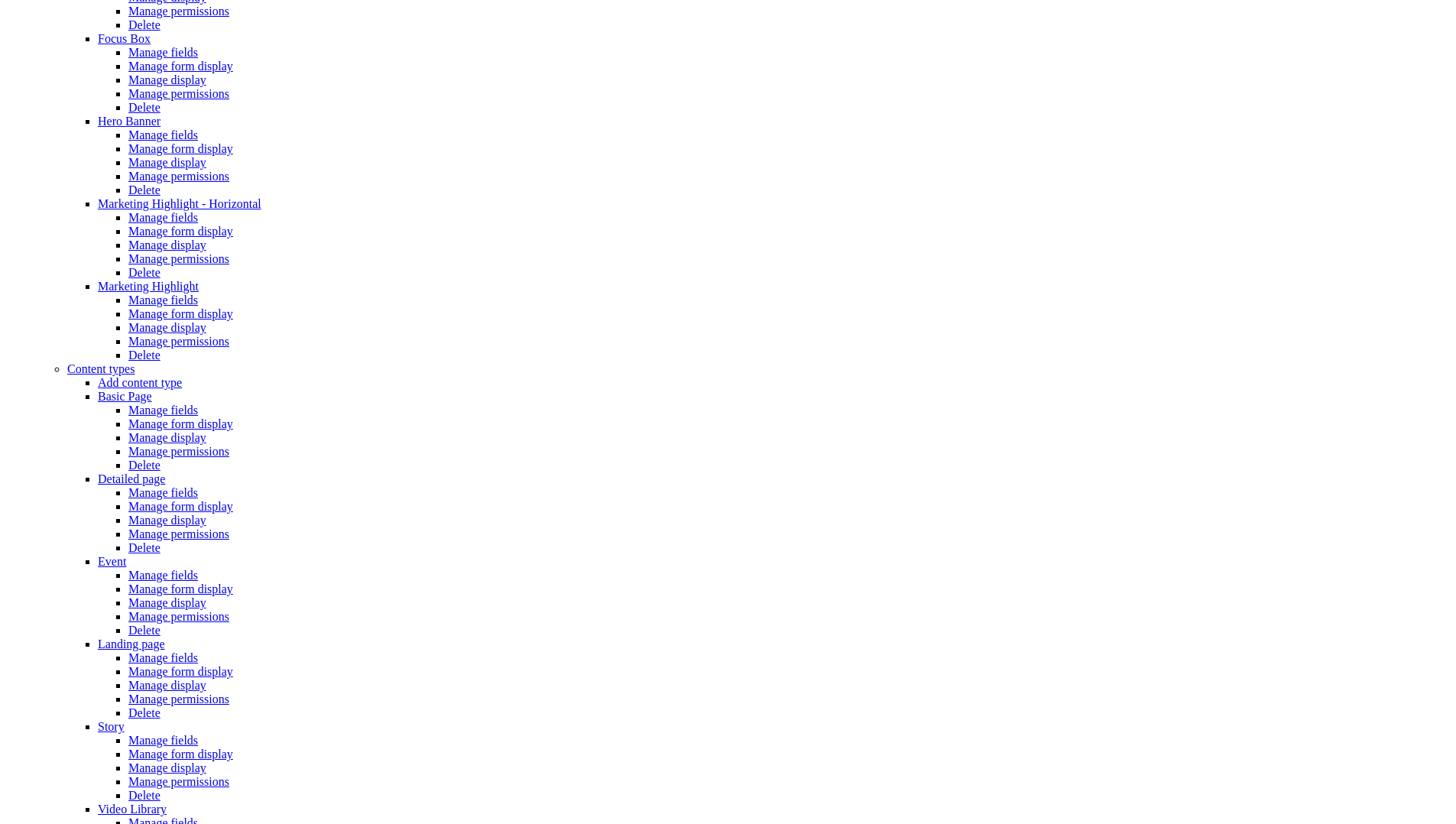
drag, startPoint x: 366, startPoint y: 567, endPoint x: 491, endPoint y: 553, distance: 125.8
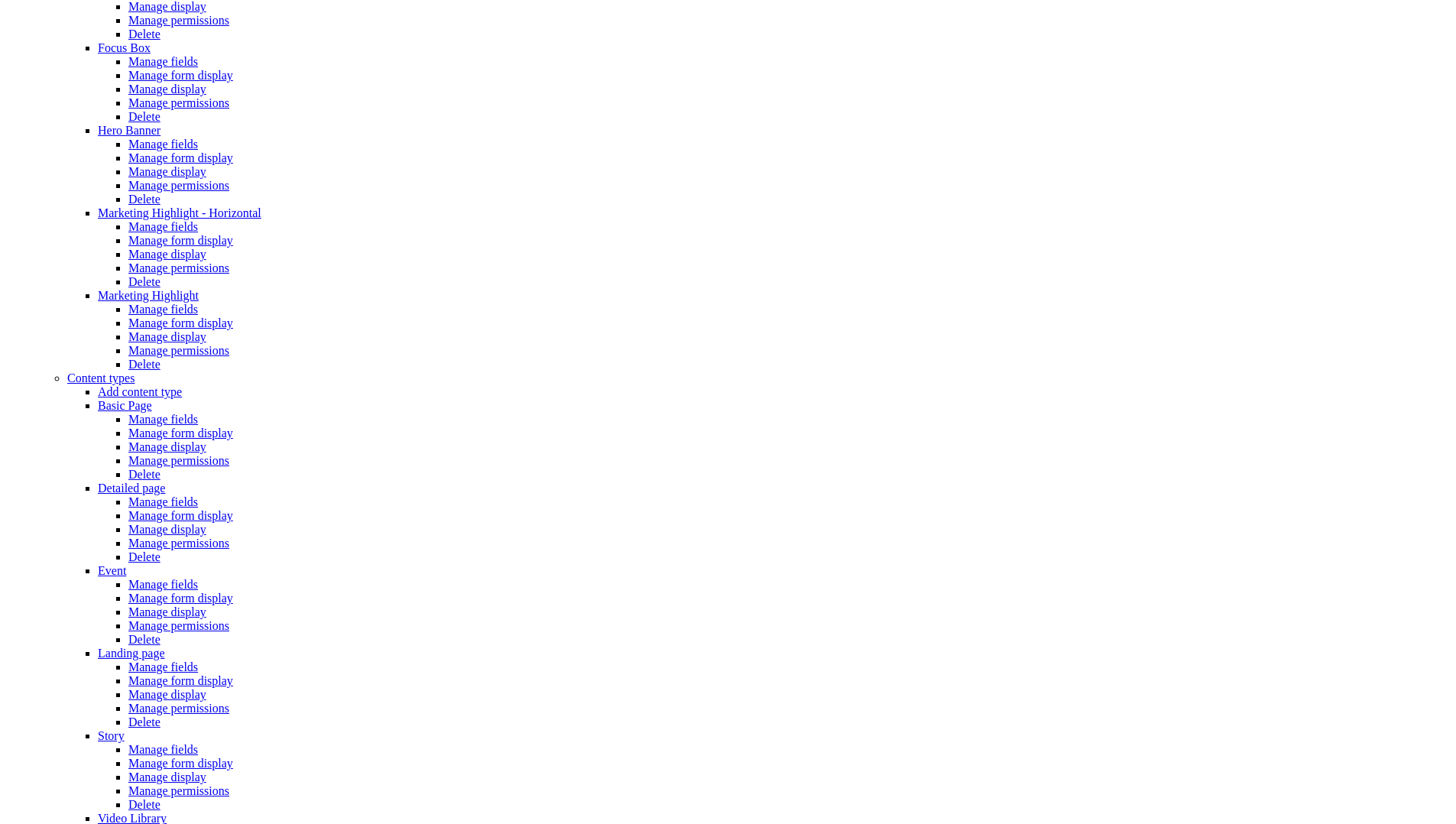
scroll to position [963, 0]
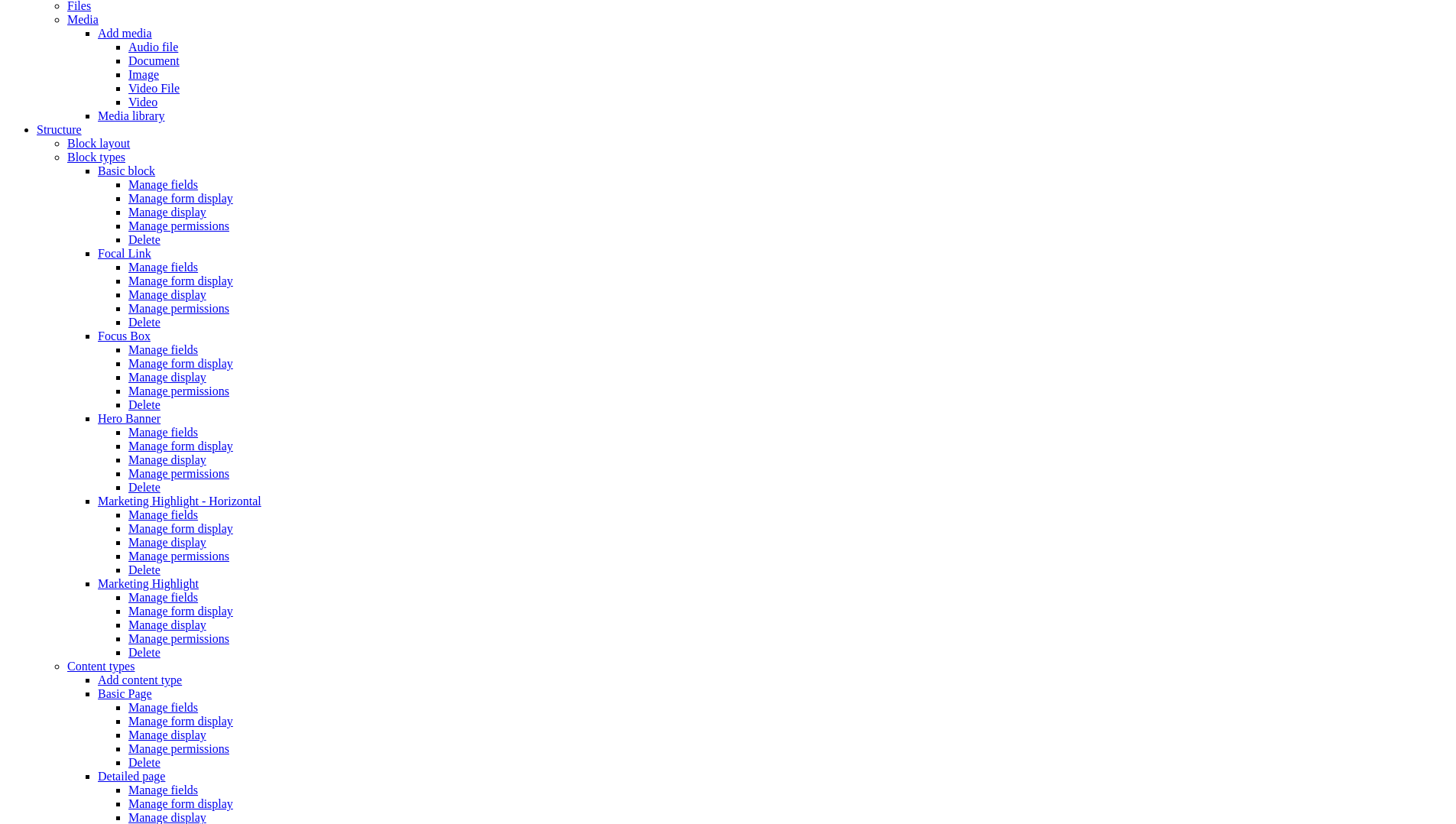
scroll to position [630, 0]
select select "**********"
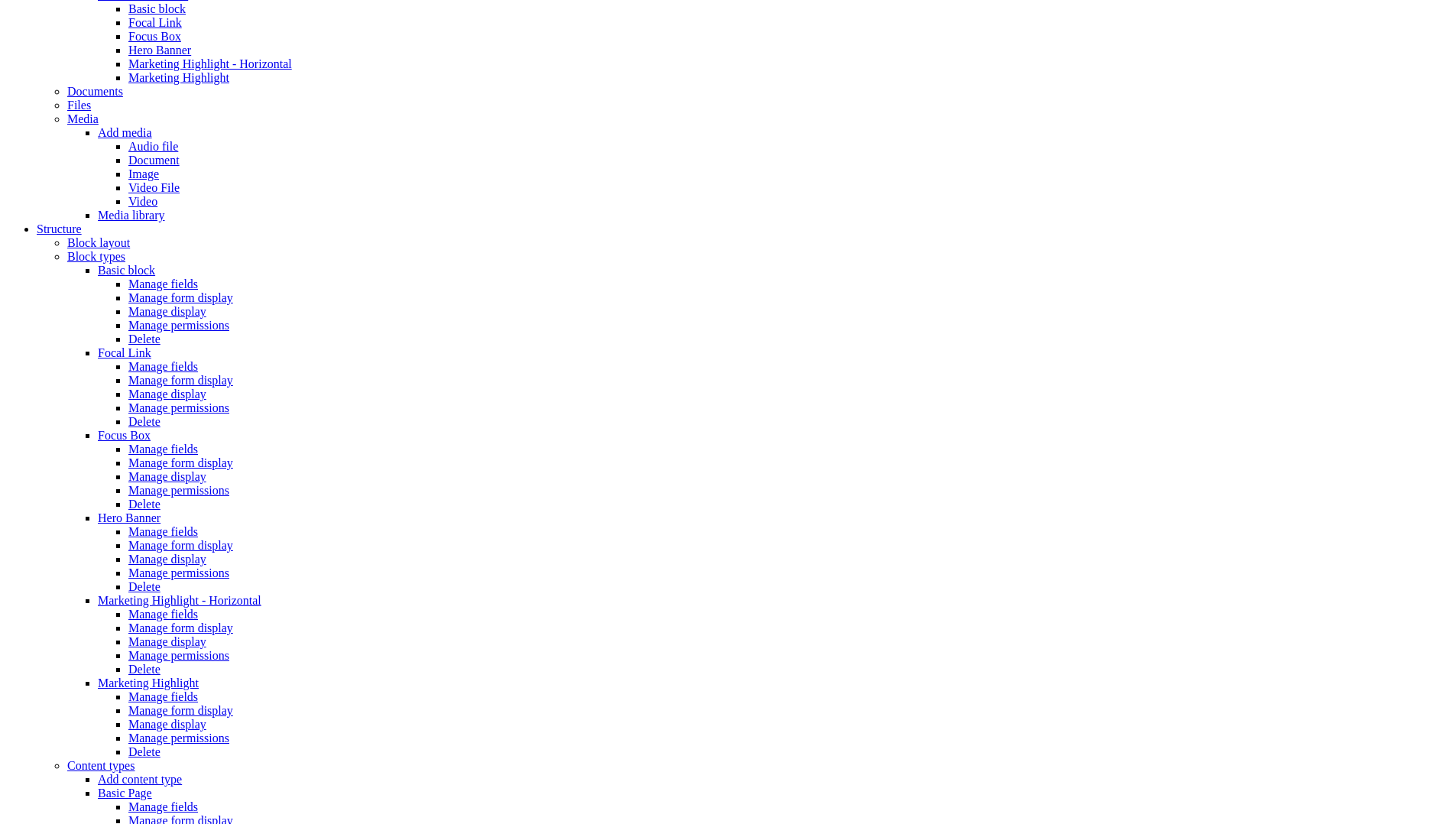
scroll to position [533, 0]
select select "*********"
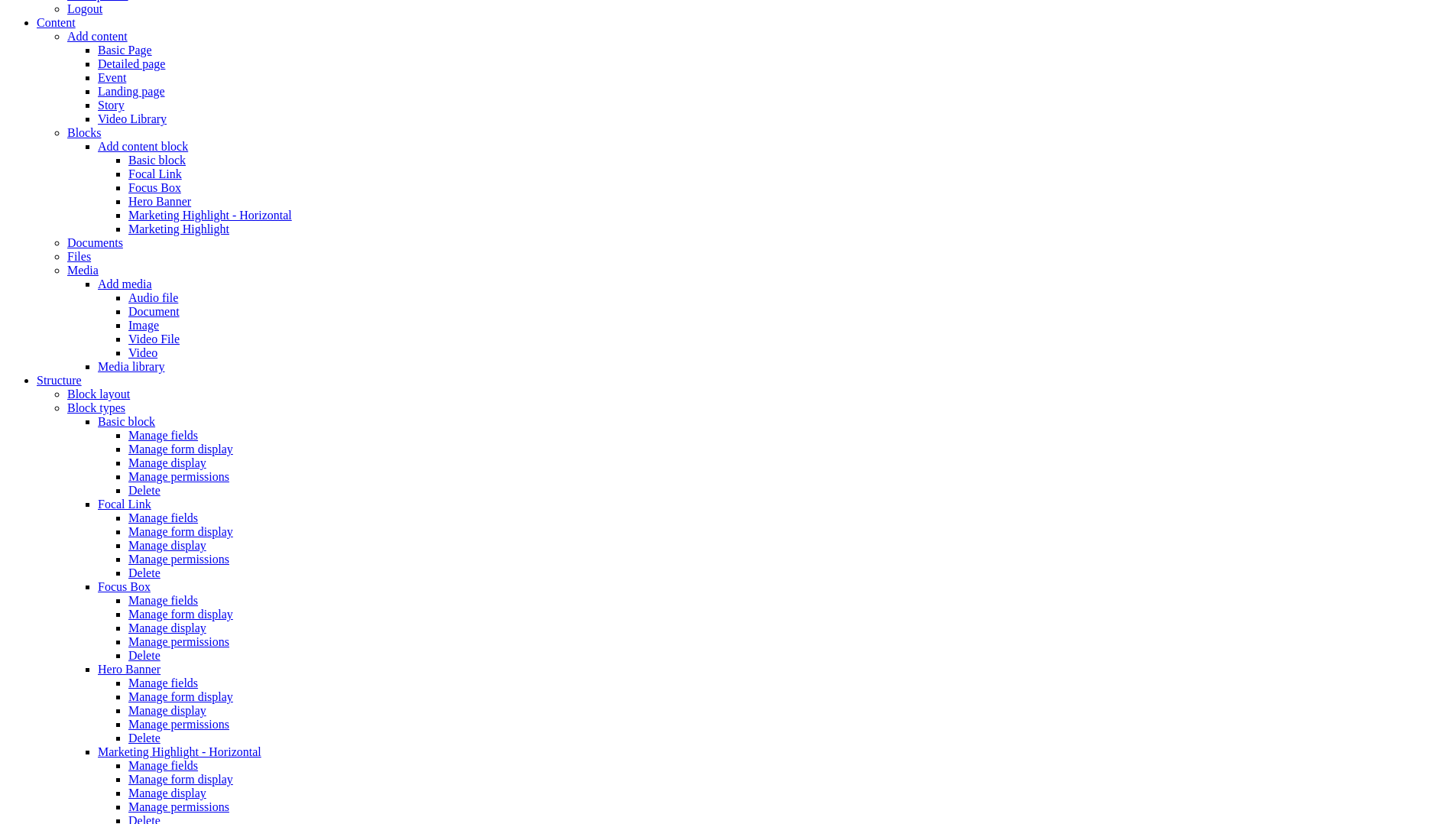
scroll to position [349, 0]
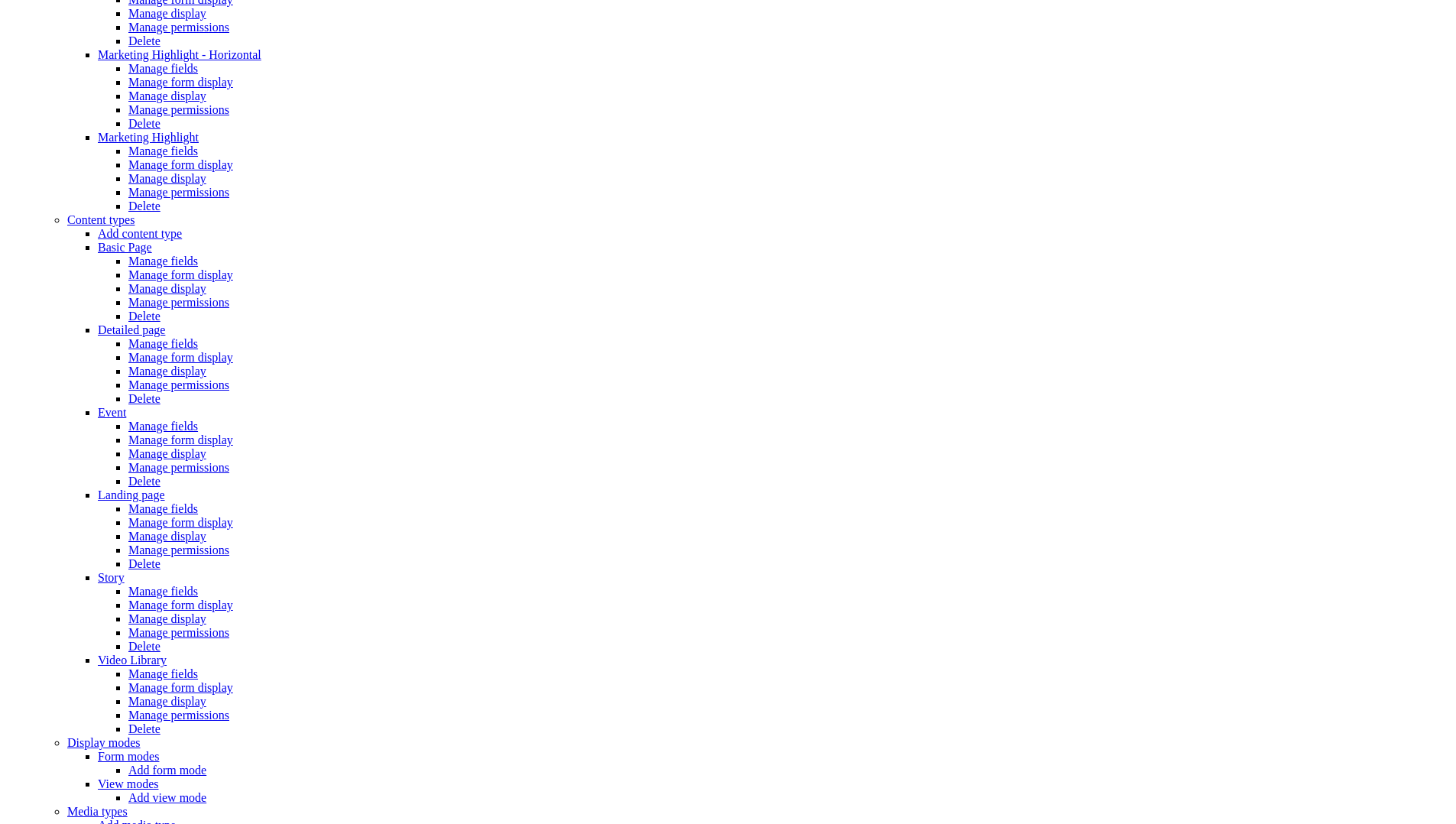
scroll to position [1093, 0]
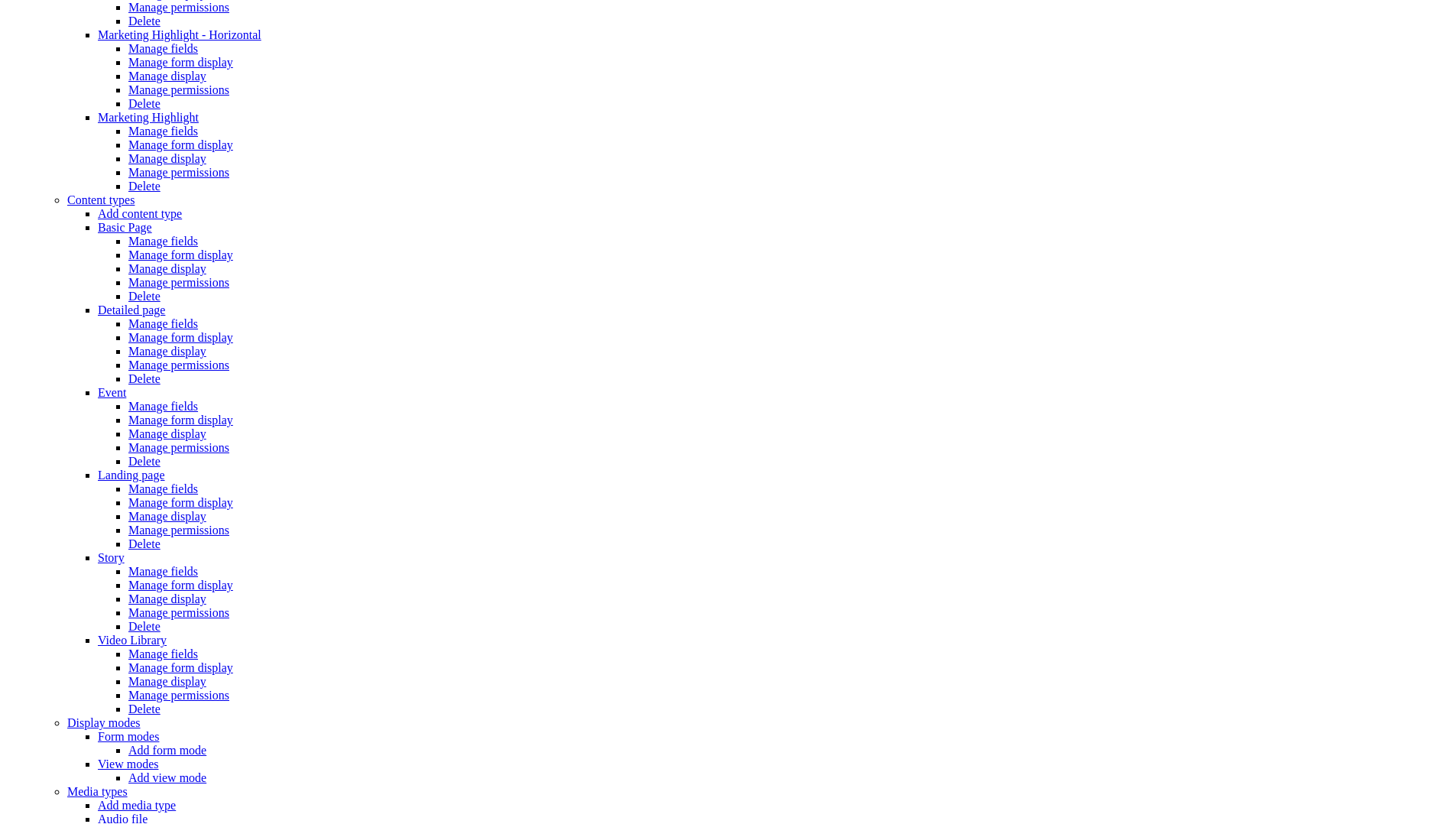
scroll to position [1034, 0]
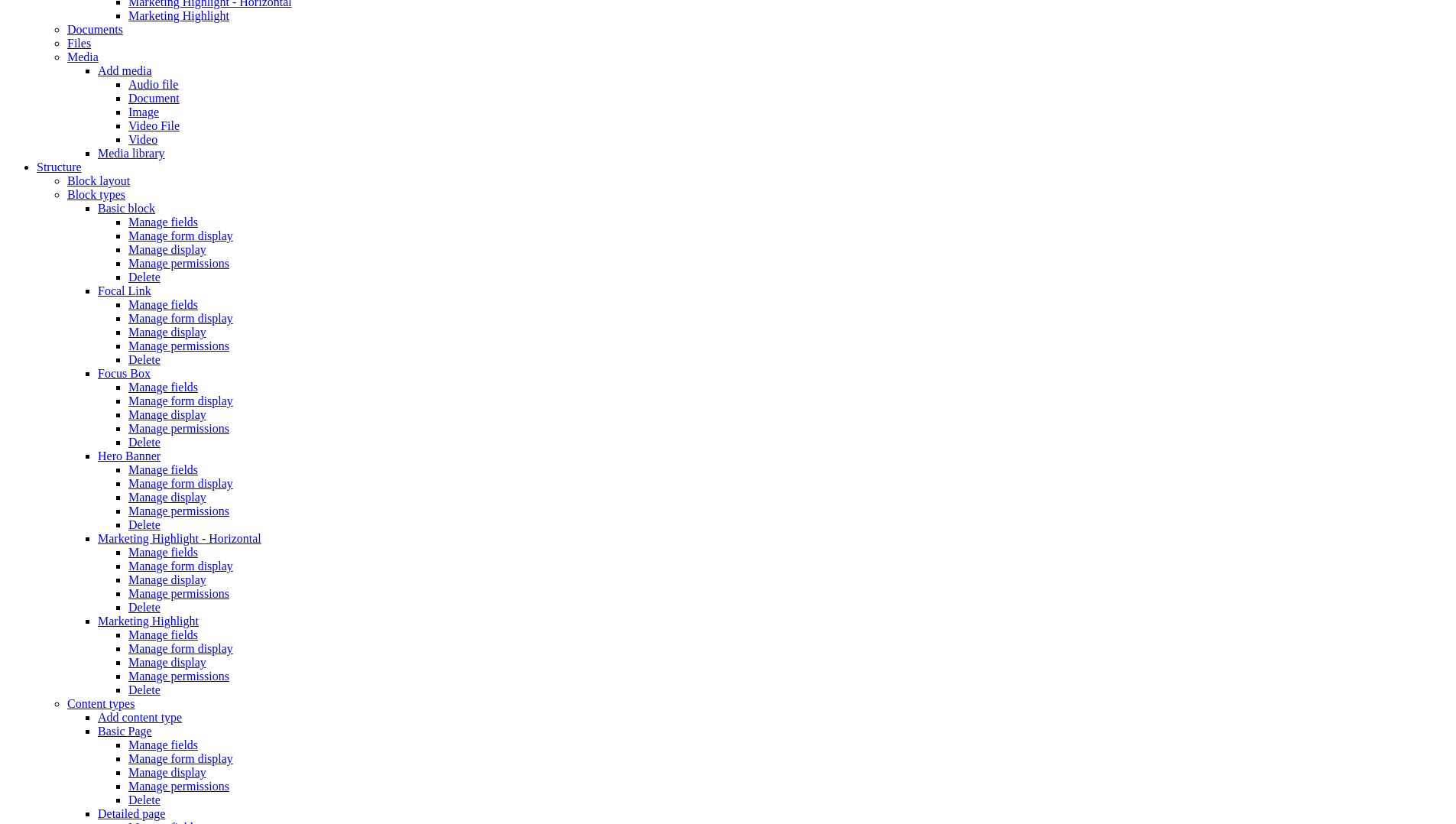
scroll to position [530, 0]
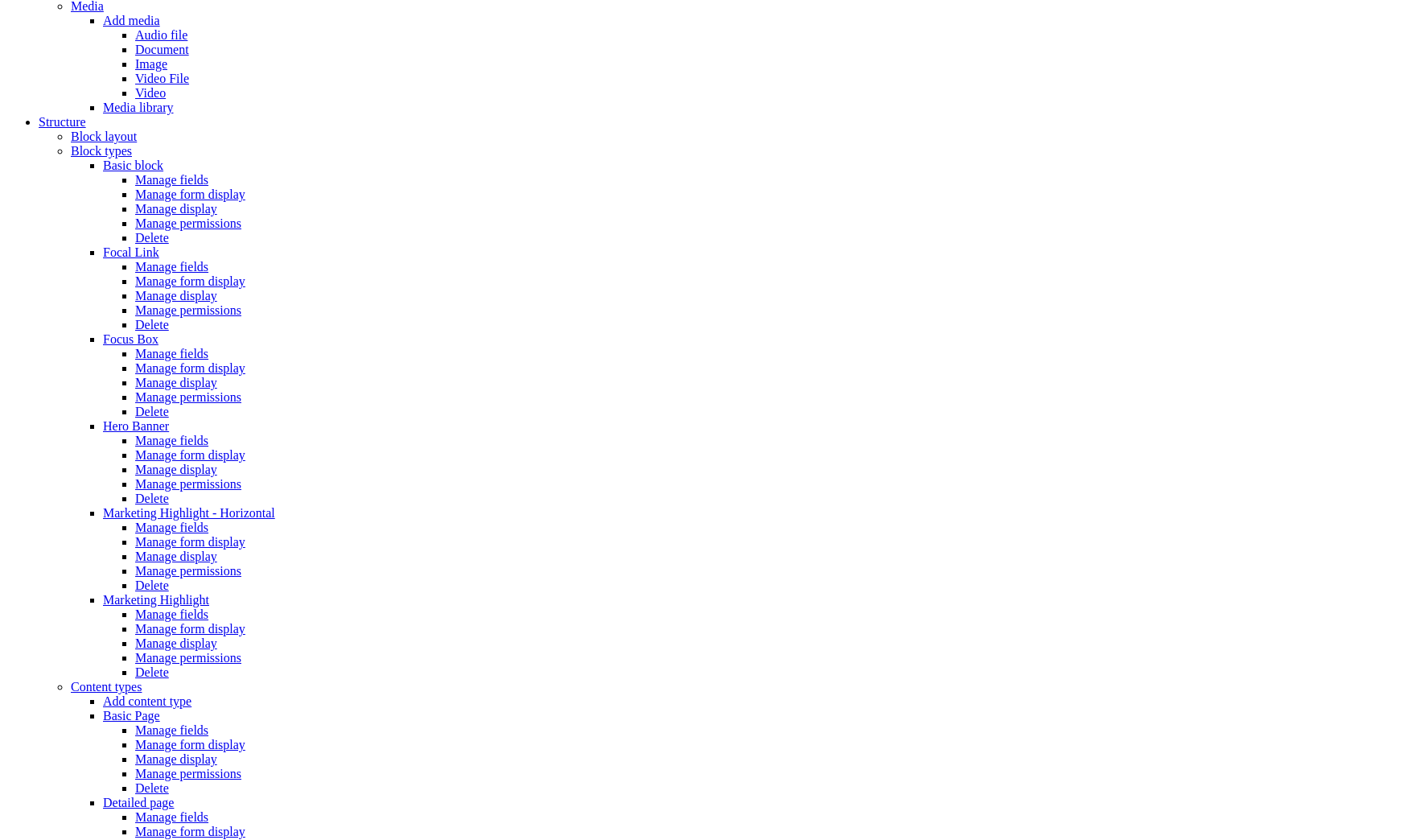
scroll to position [676, 0]
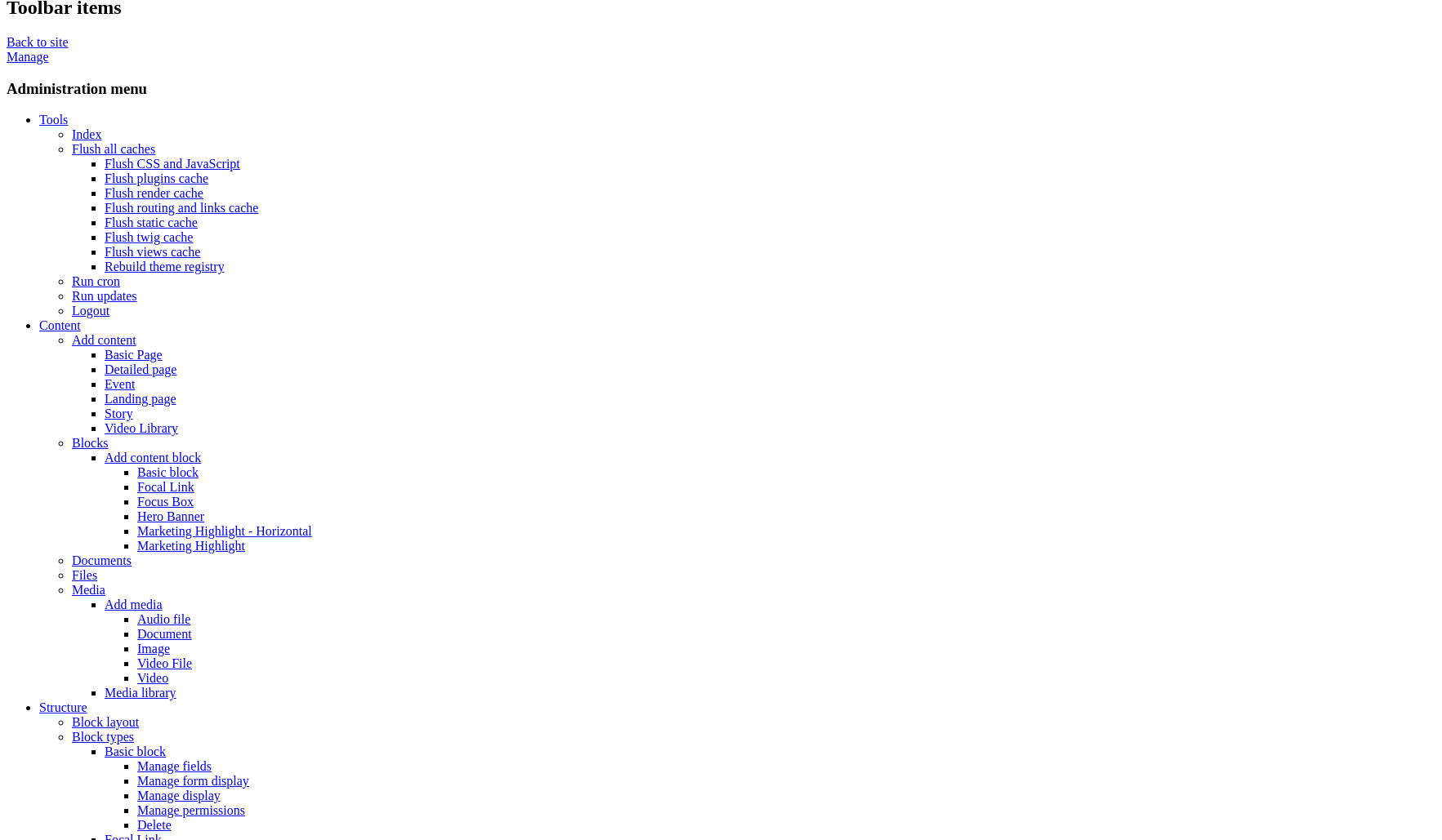
scroll to position [54, 0]
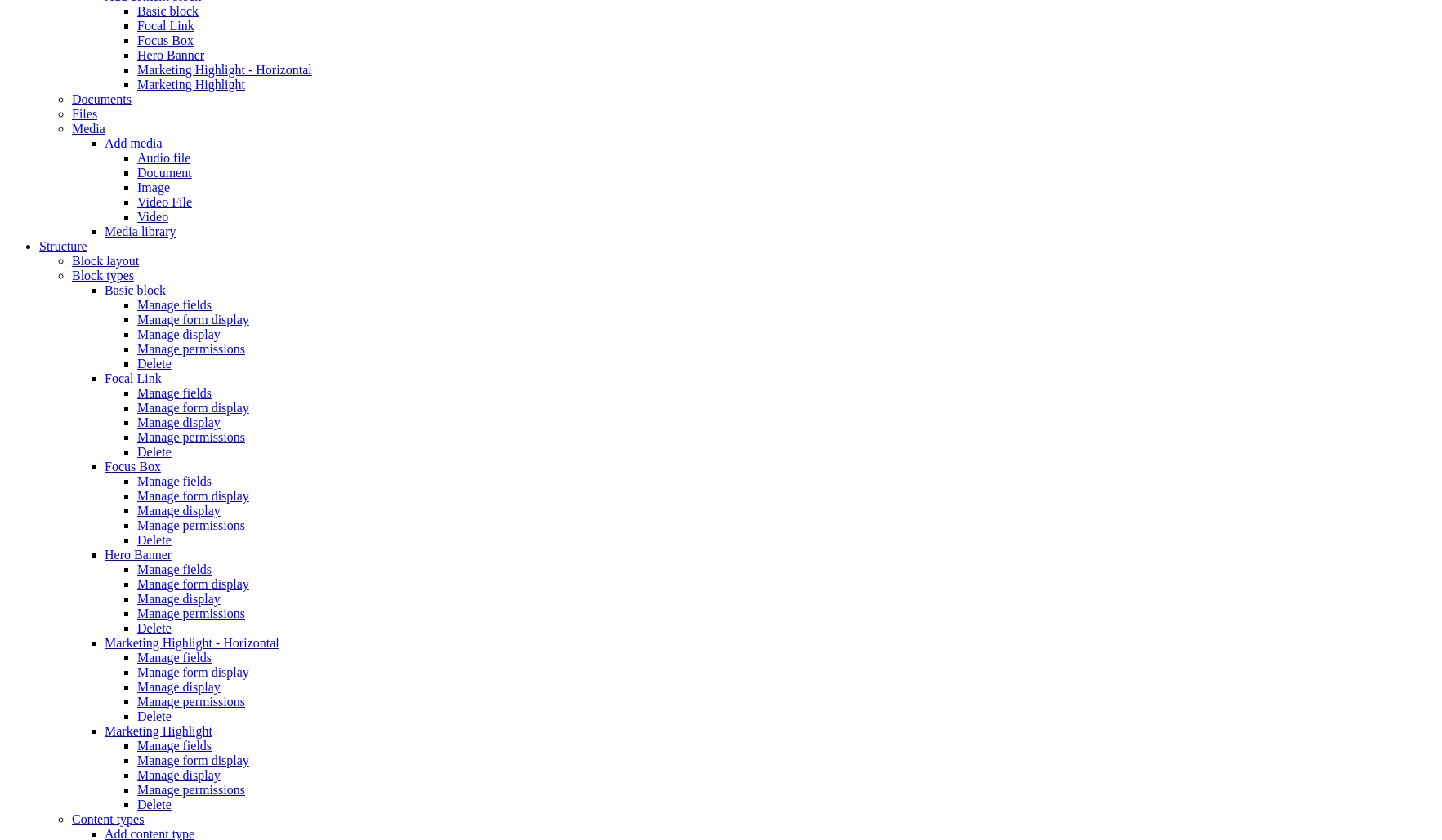
scroll to position [563, 0]
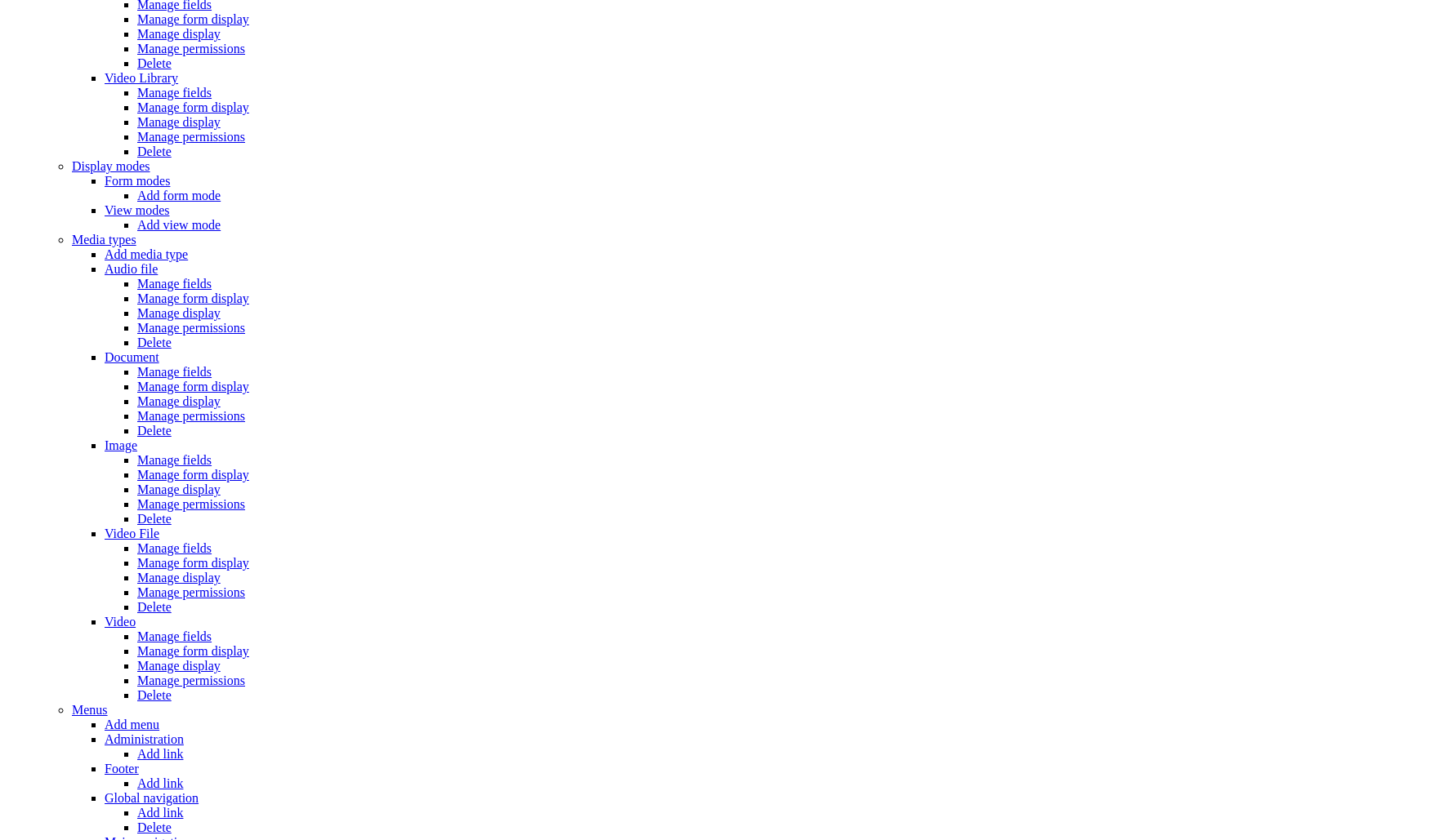
scroll to position [1814, 0]
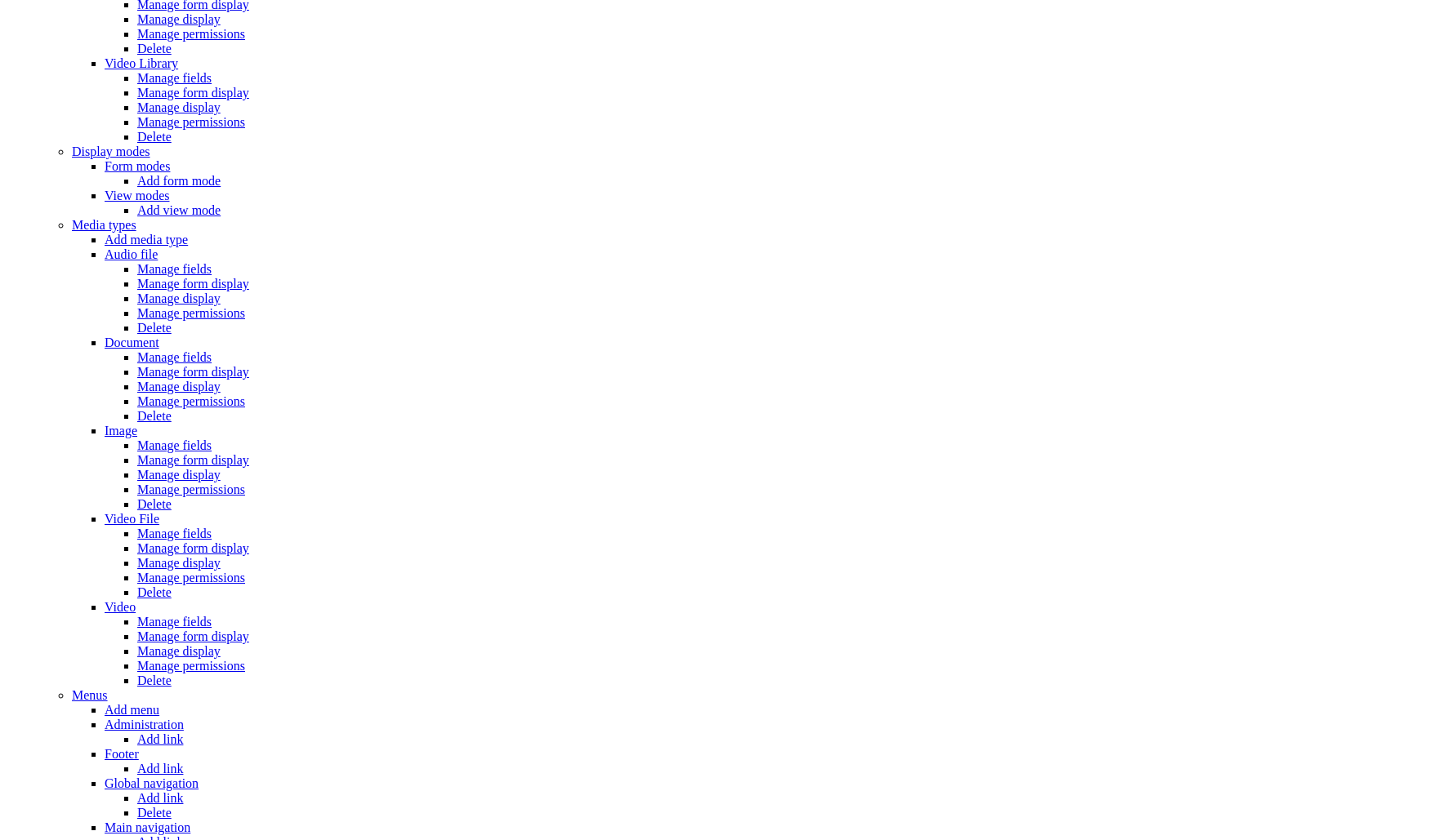
scroll to position [1911, 0]
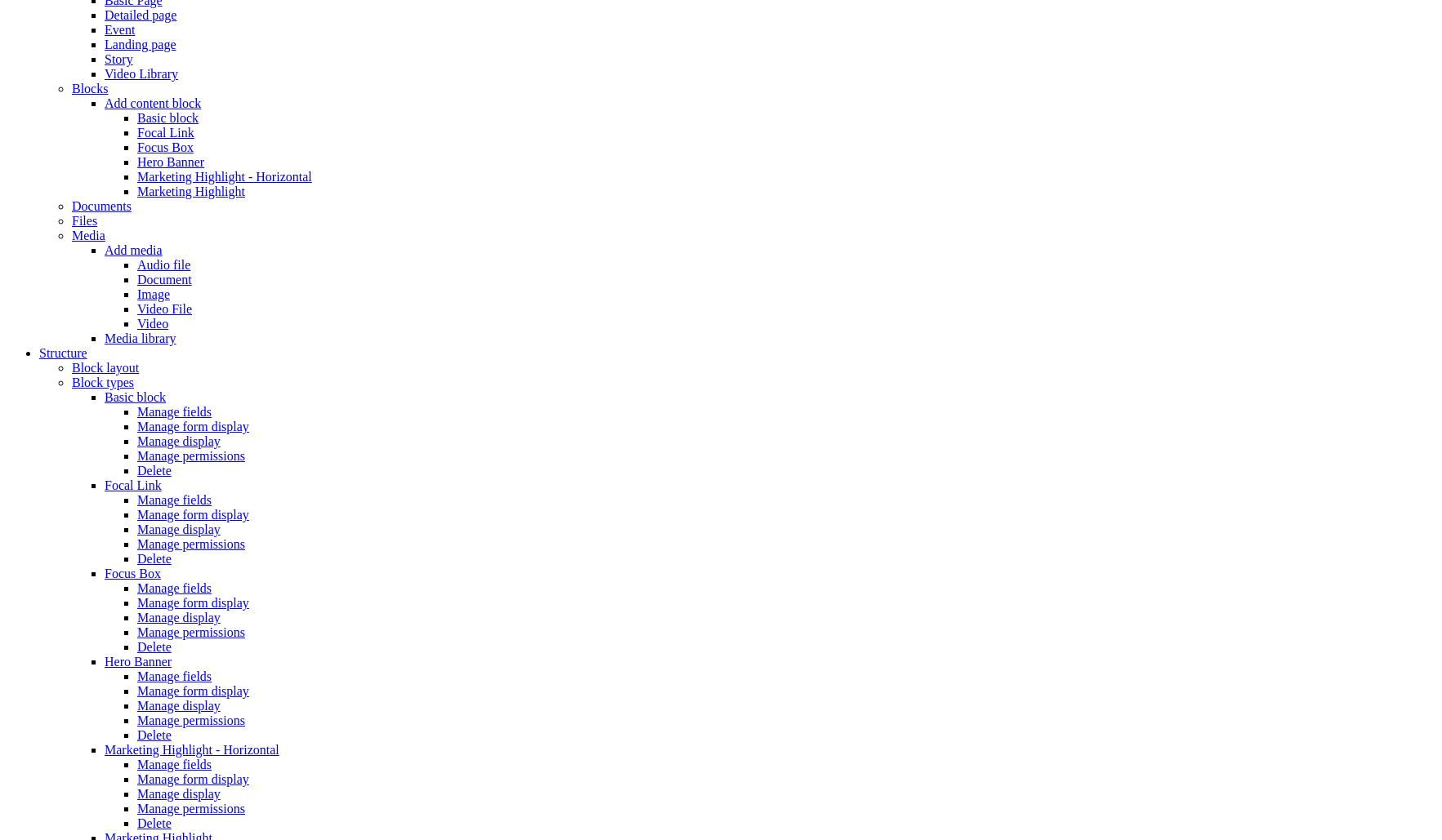
scroll to position [456, 0]
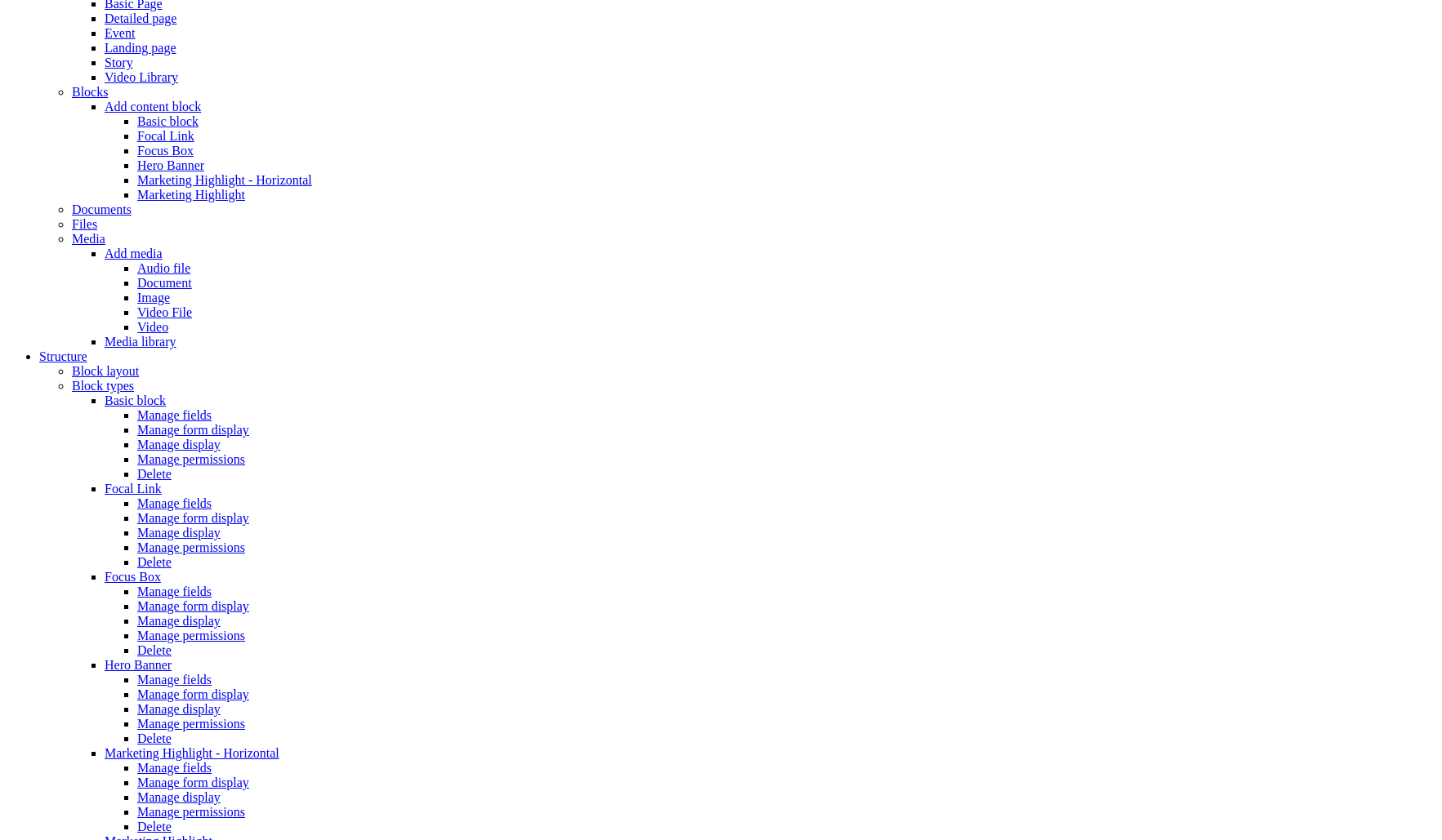
select select "*********"
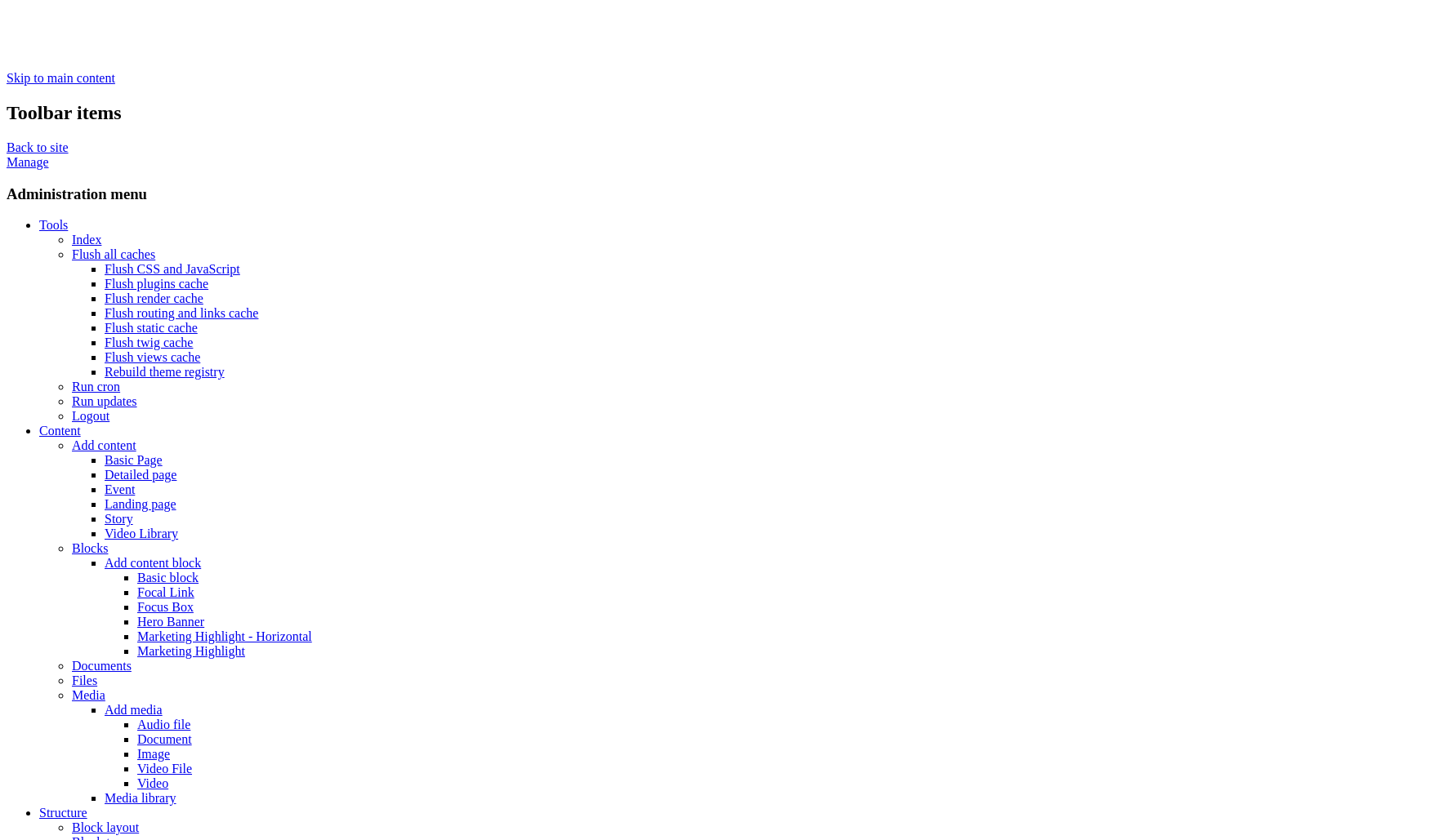
click at [81, 424] on link "Content" at bounding box center [60, 431] width 42 height 14
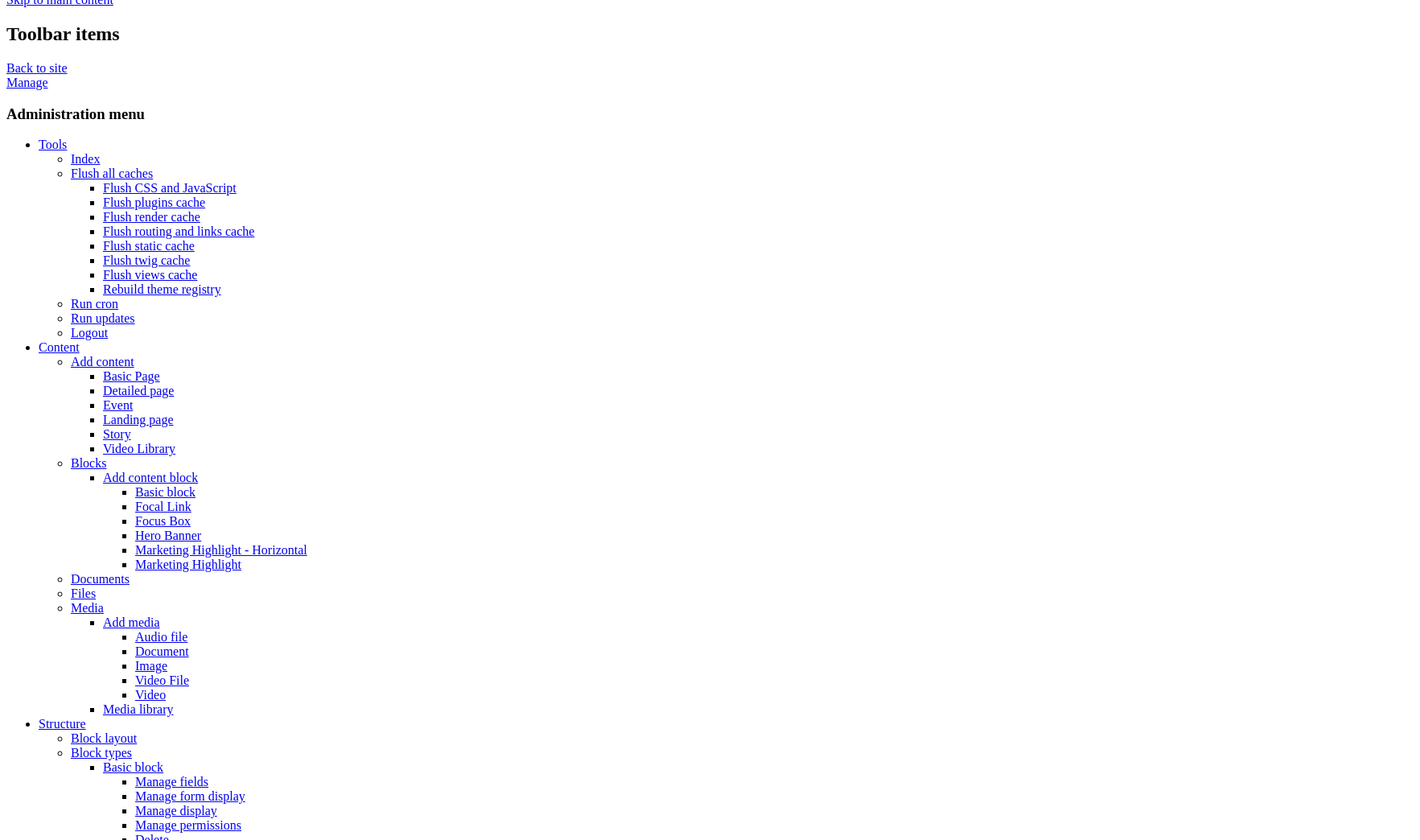
scroll to position [76, 0]
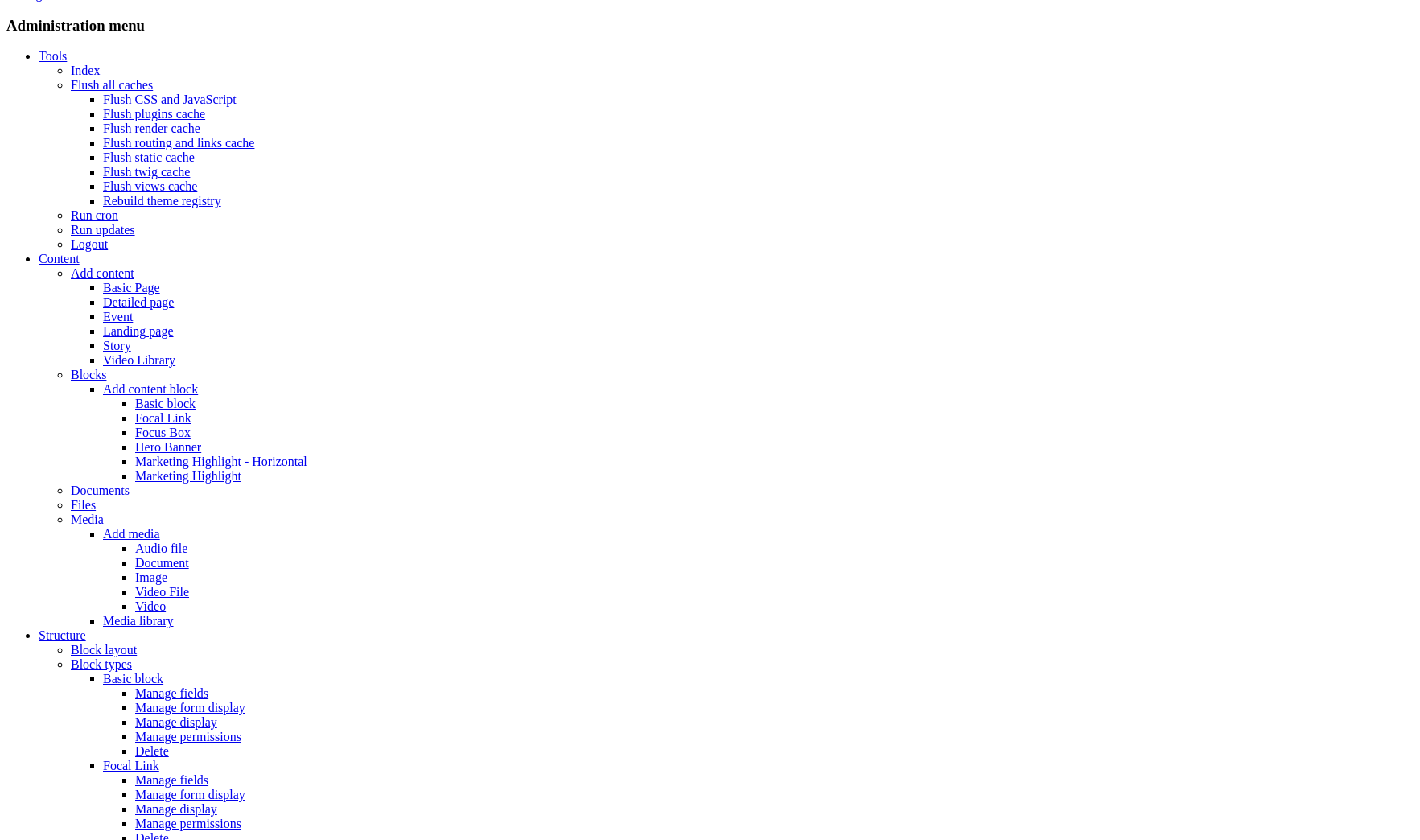
scroll to position [188, 0]
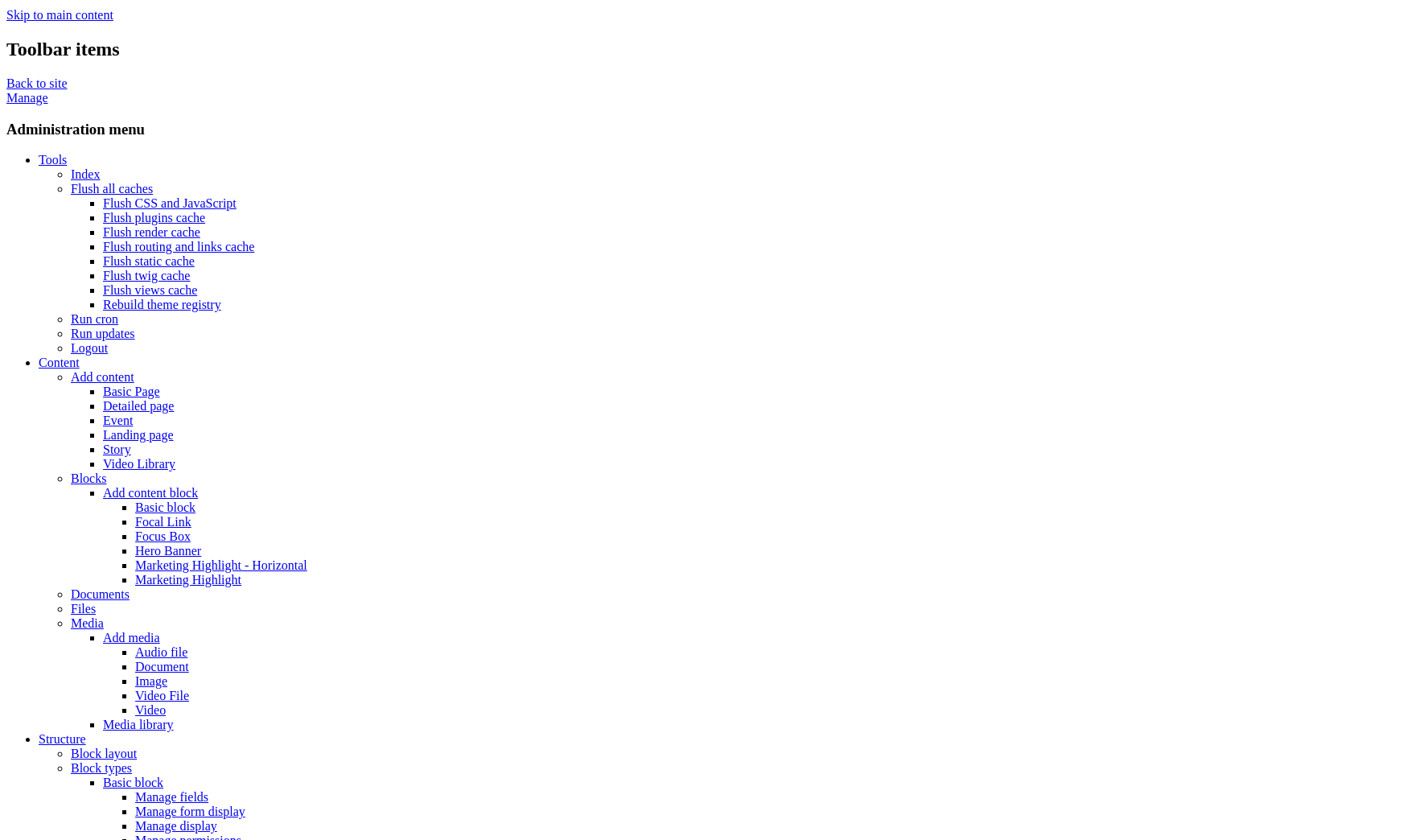
scroll to position [3, 0]
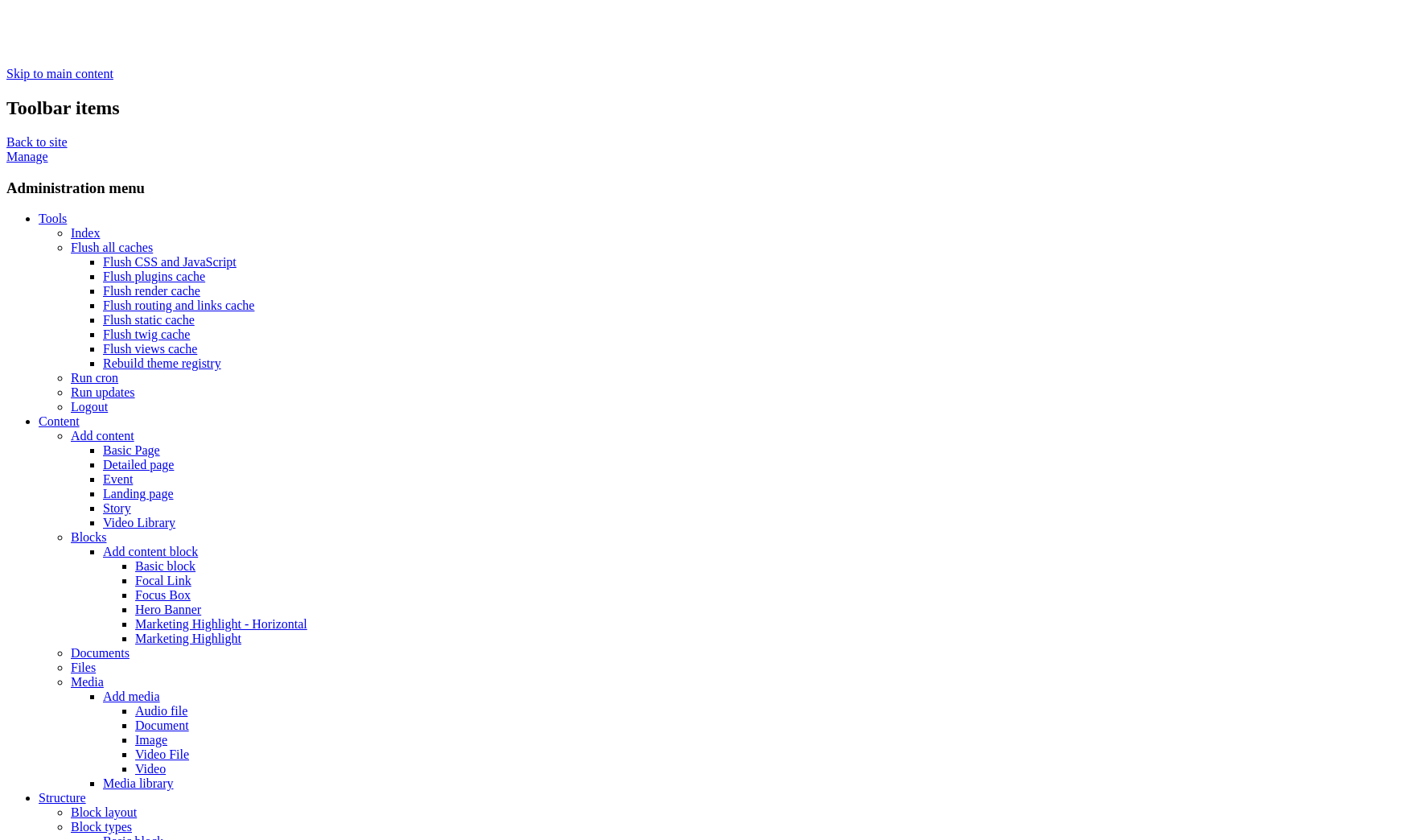
click at [80, 414] on link "Content" at bounding box center [59, 421] width 41 height 13
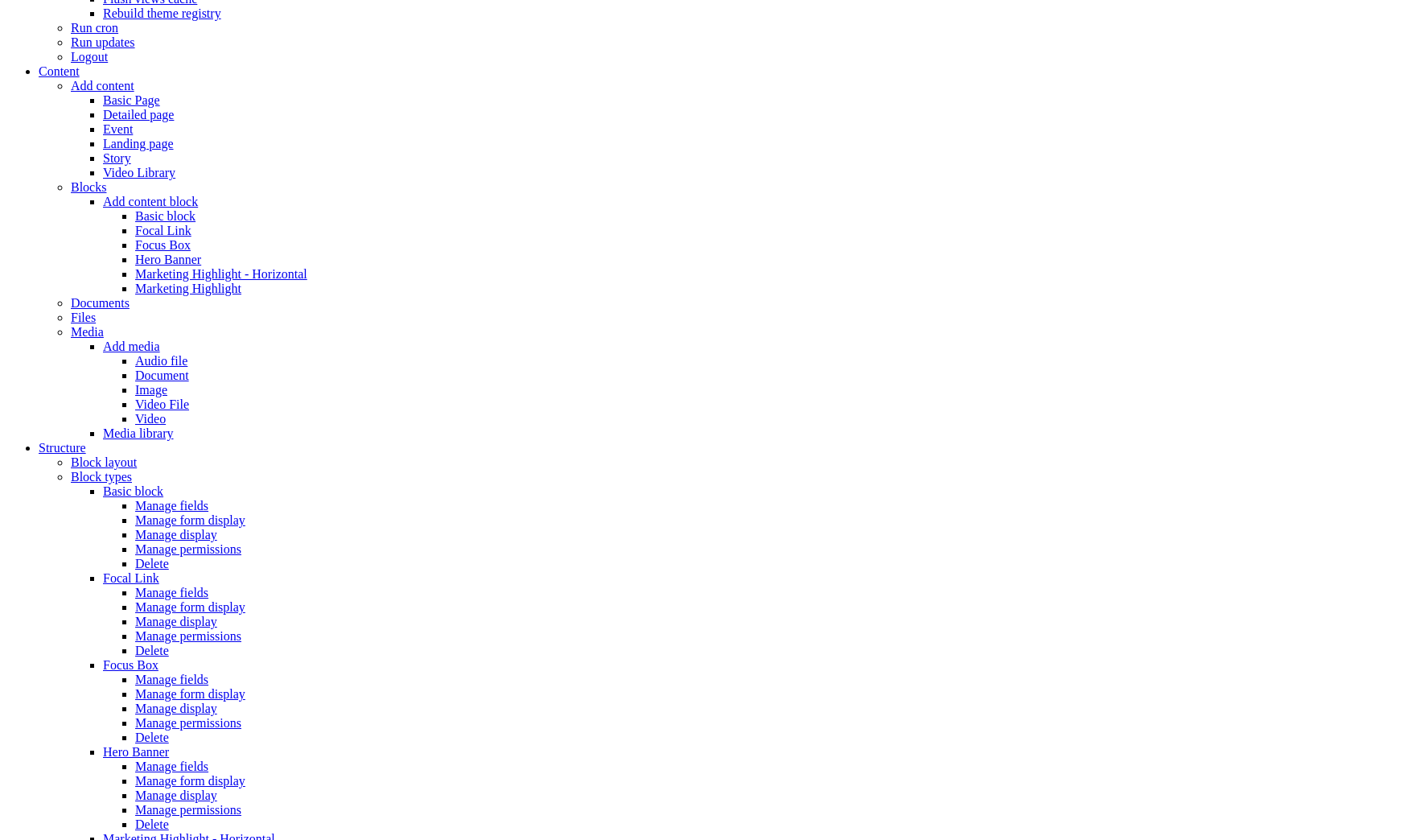
scroll to position [354, 0]
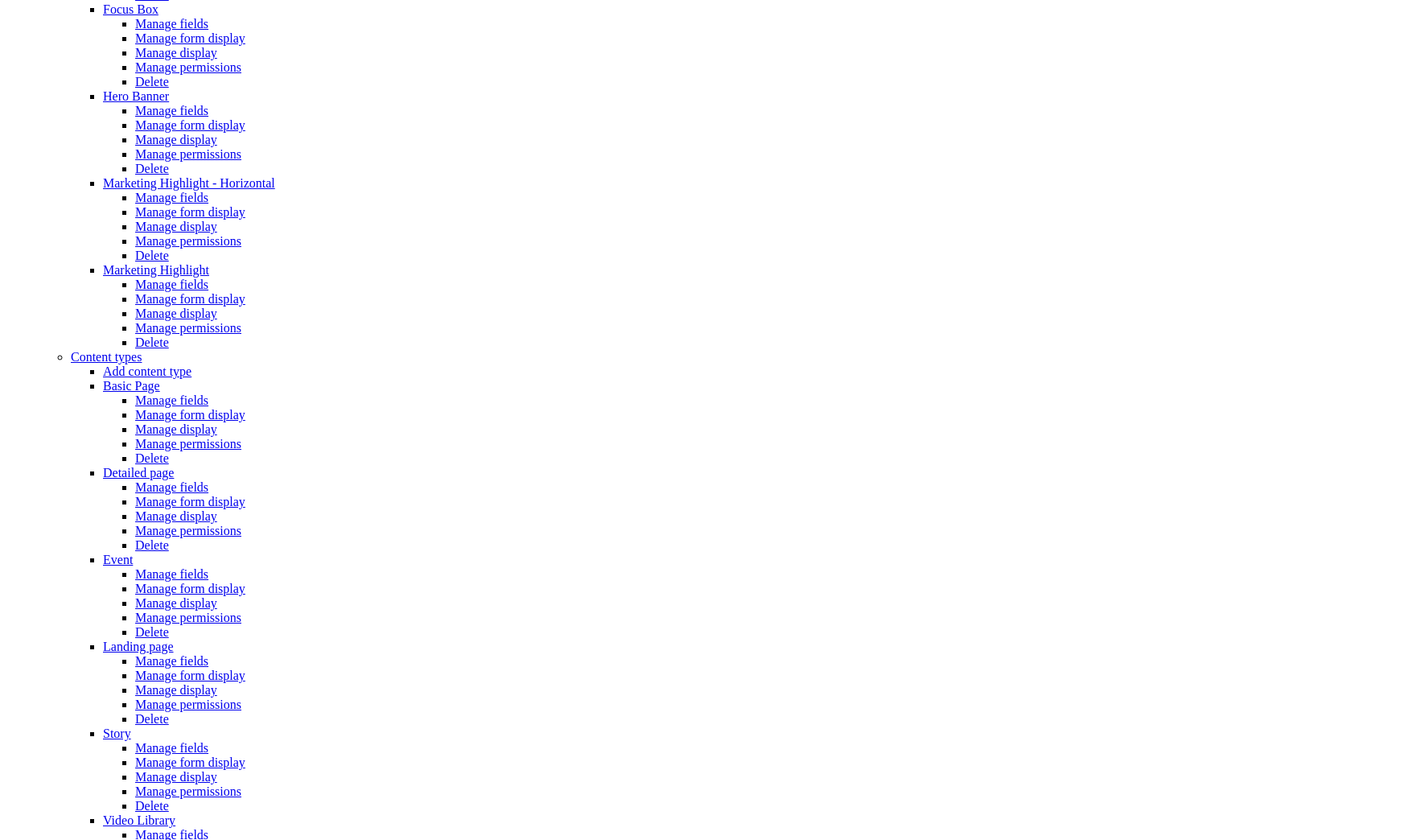
scroll to position [1062, 0]
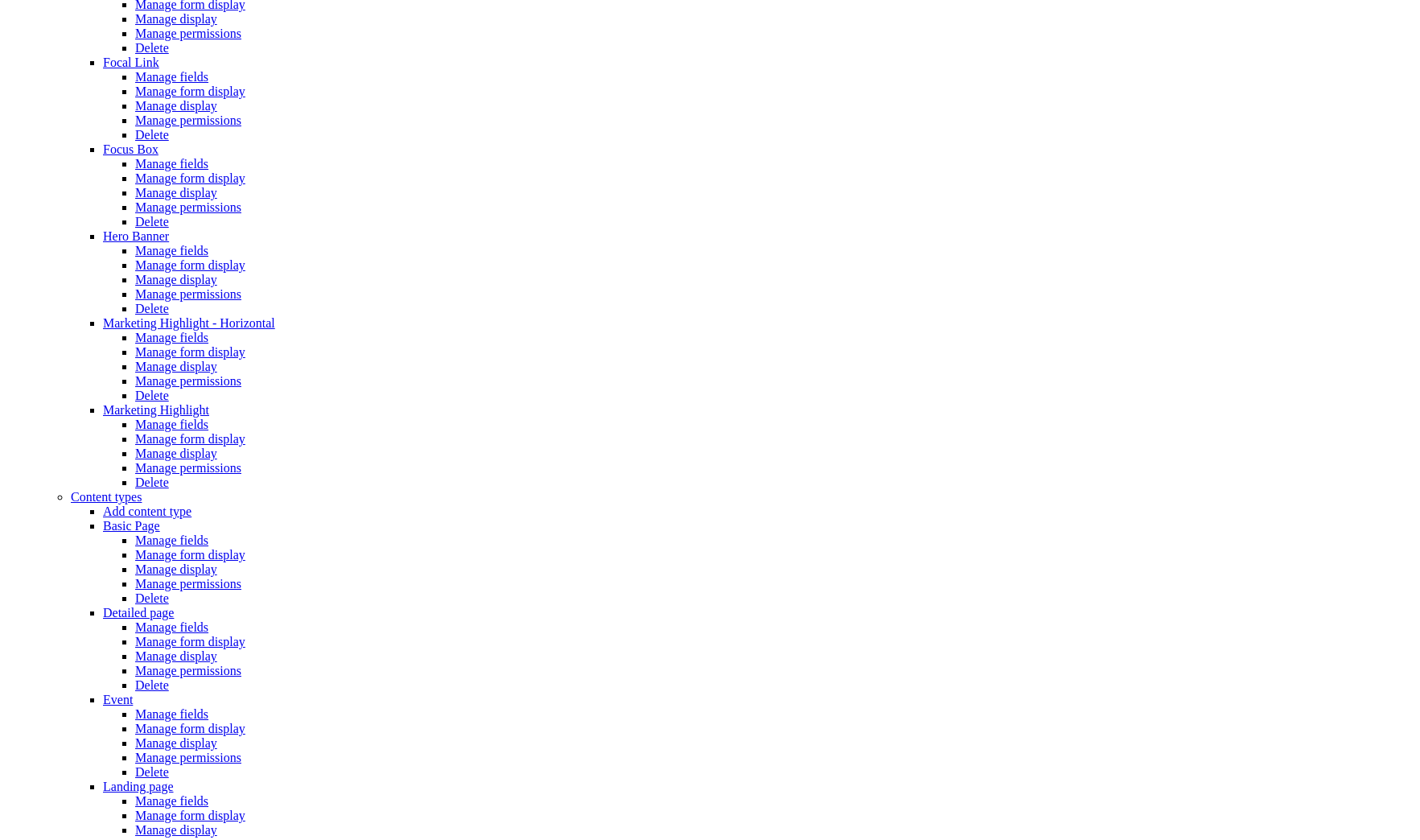
scroll to position [822, 0]
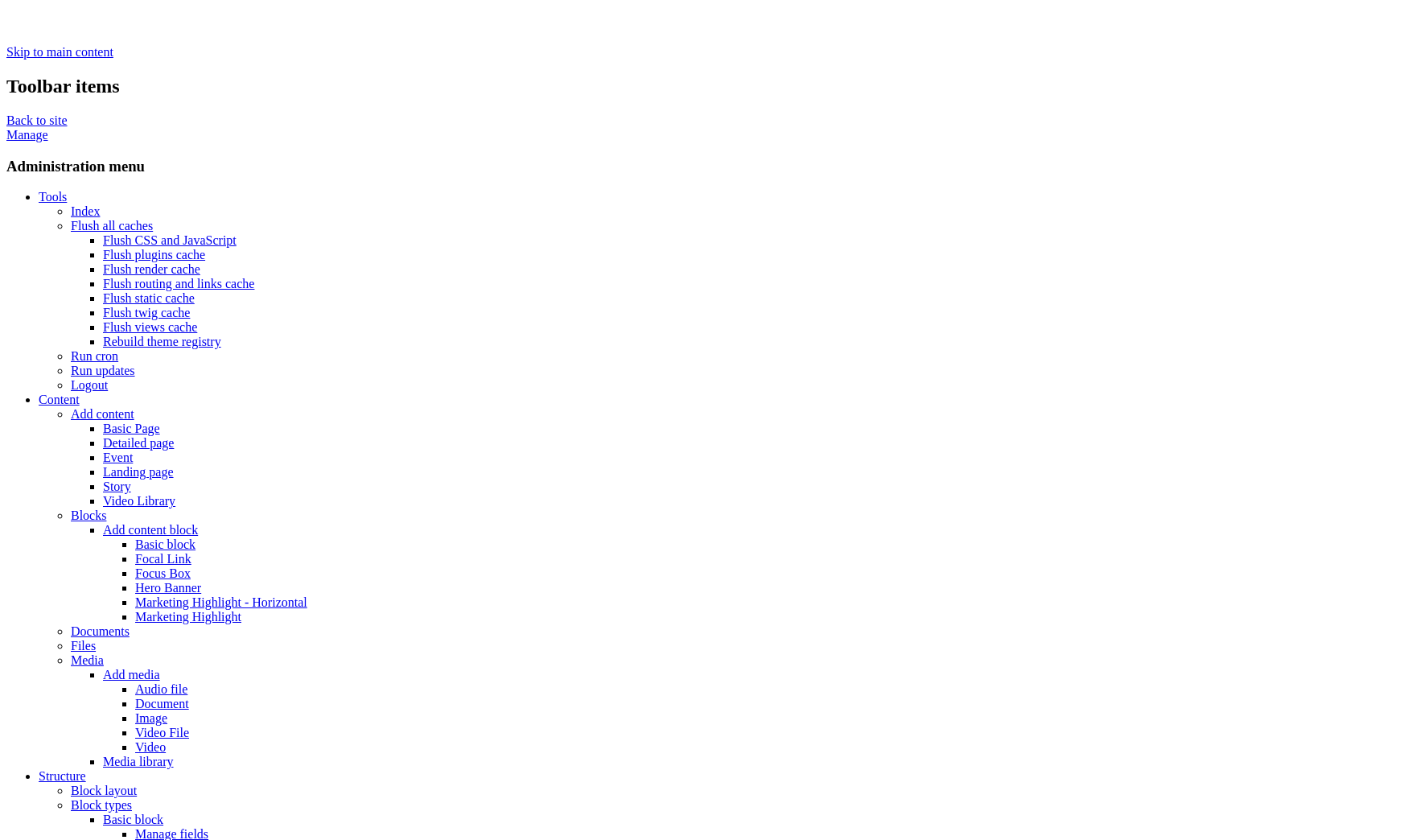
scroll to position [0, 0]
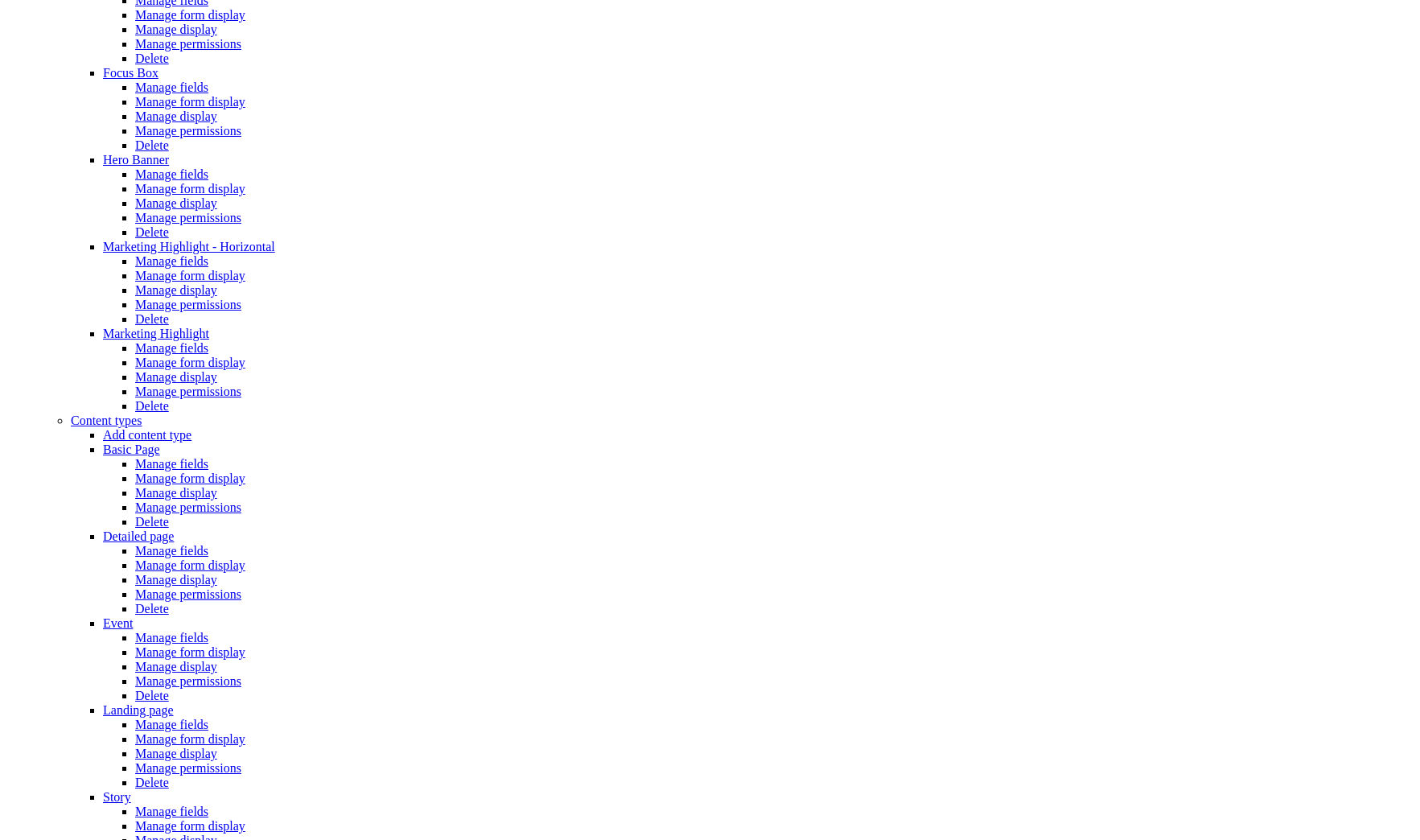
scroll to position [919, 0]
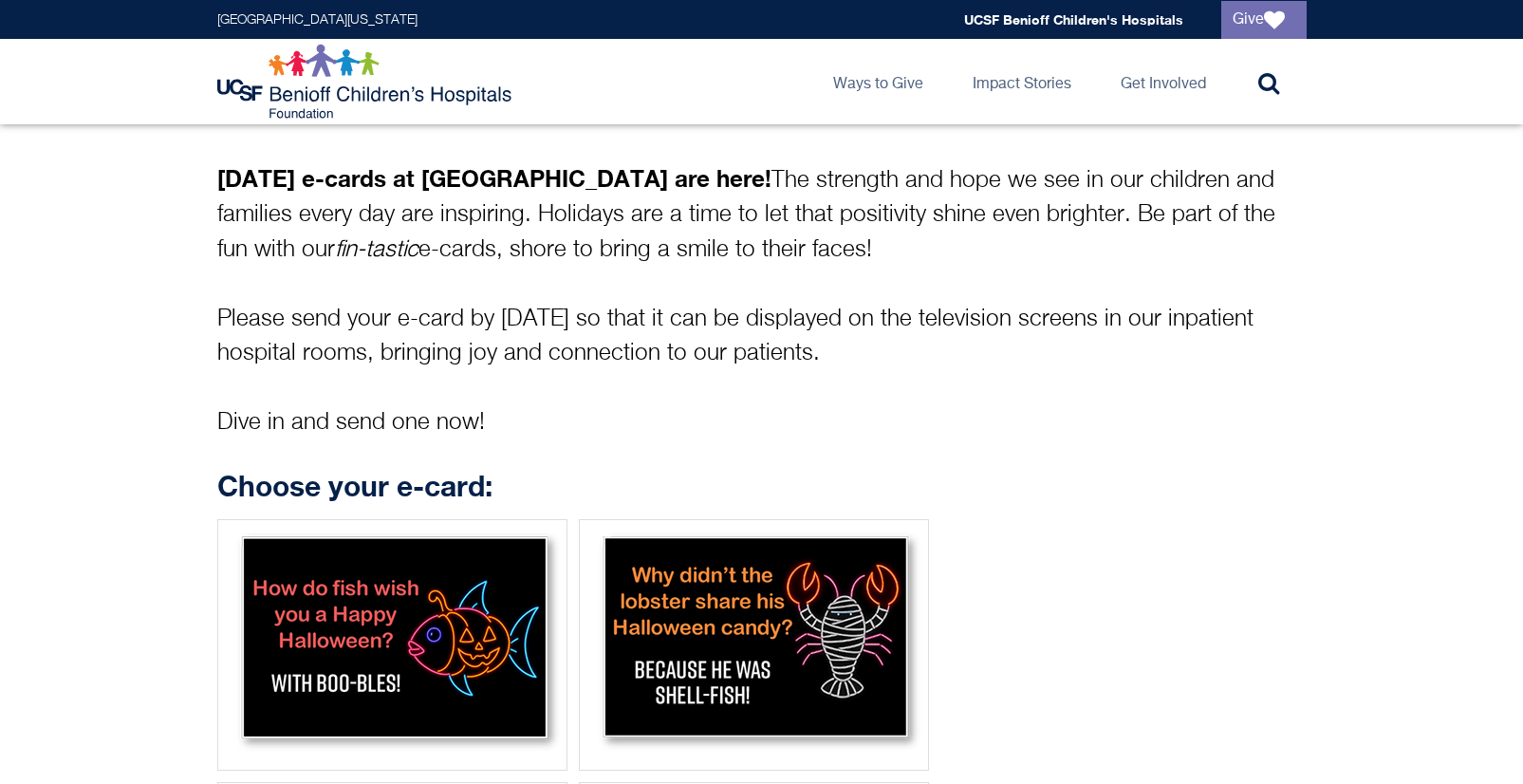
scroll to position [348, 0]
